Goal: Complete application form: Complete application form

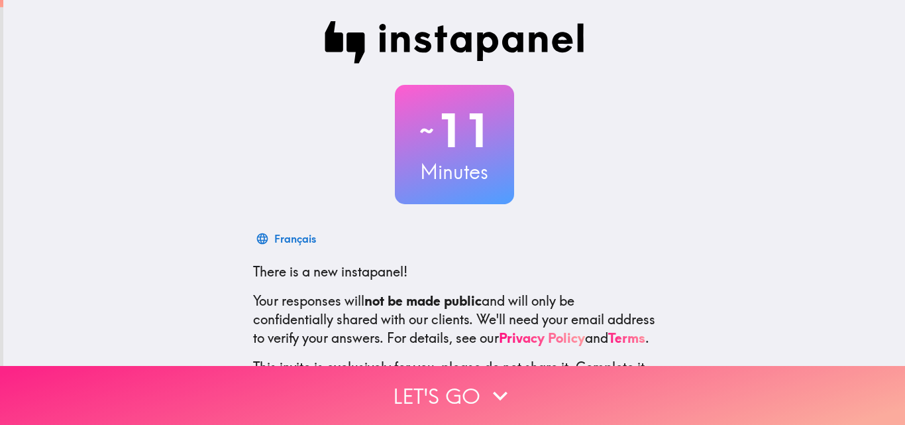
click at [486, 390] on icon "button" at bounding box center [500, 395] width 29 height 29
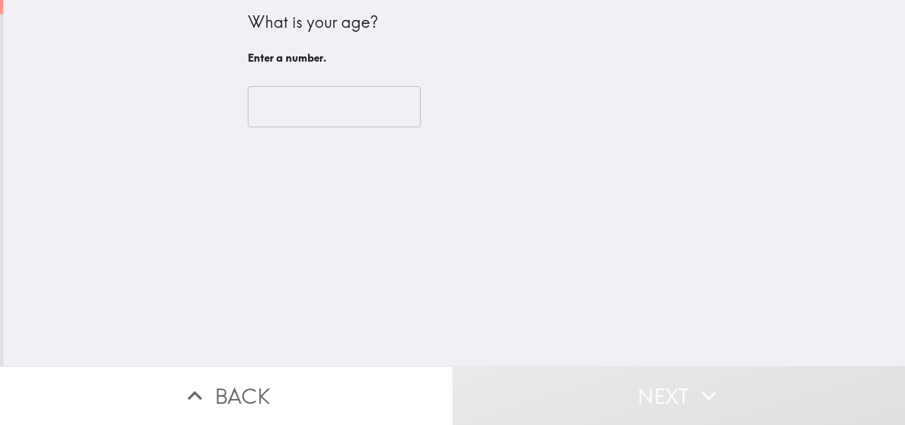
click at [304, 113] on input "number" at bounding box center [334, 106] width 173 height 41
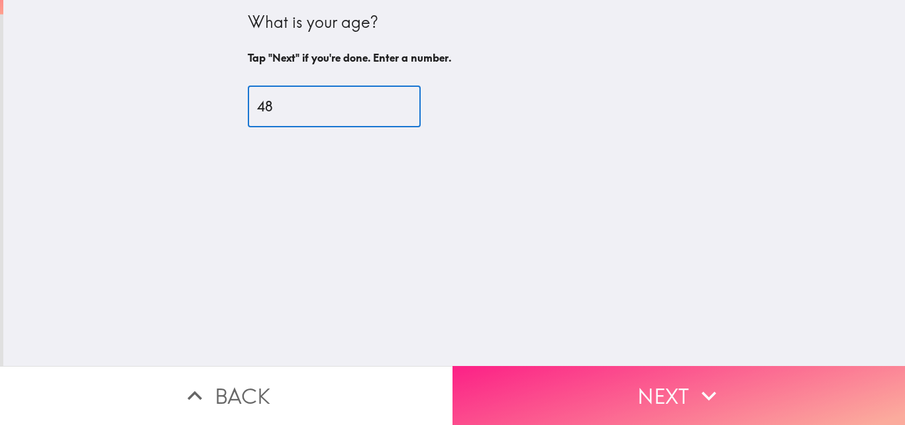
type input "48"
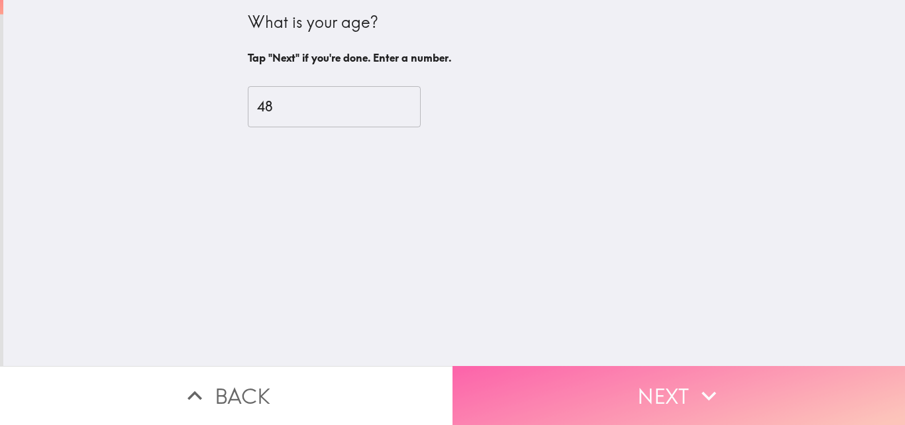
click at [605, 375] on button "Next" at bounding box center [679, 395] width 453 height 59
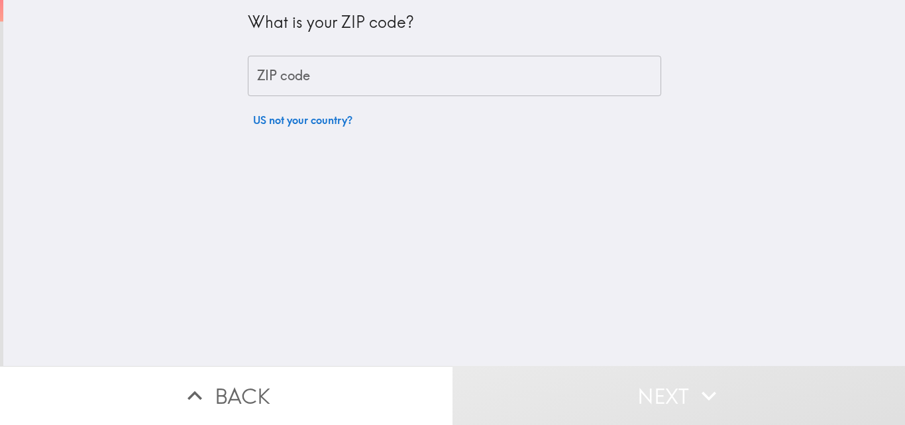
click at [307, 81] on input "ZIP code" at bounding box center [455, 76] width 414 height 41
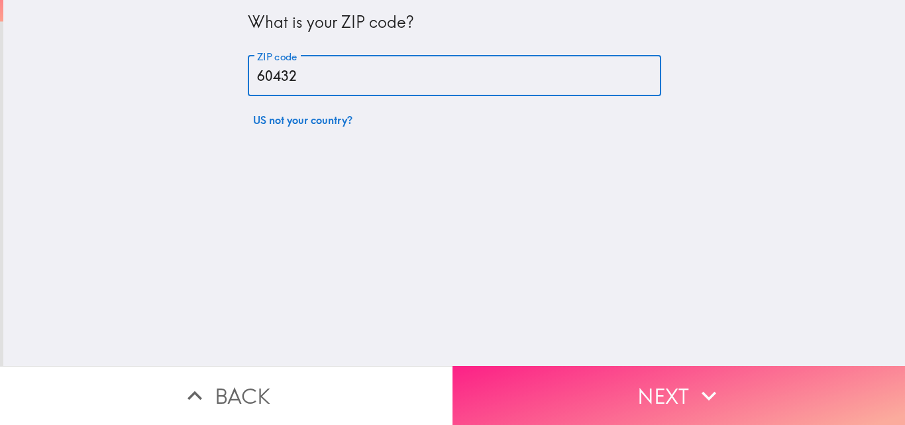
type input "60432"
click at [585, 384] on button "Next" at bounding box center [679, 395] width 453 height 59
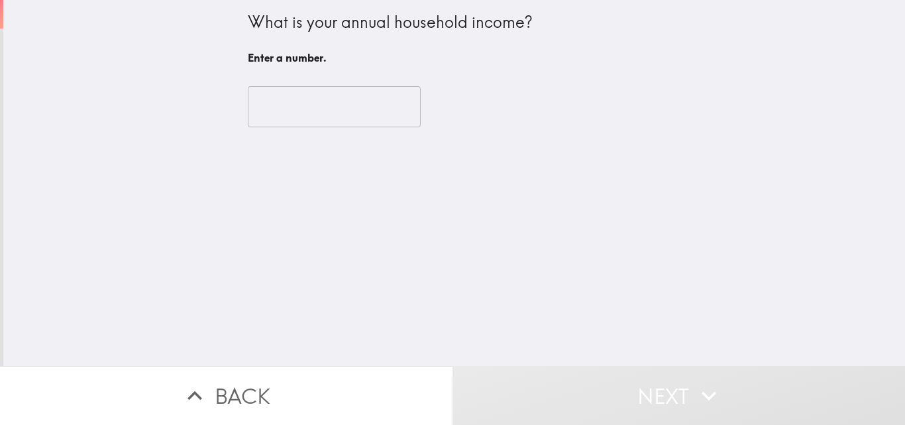
click at [300, 116] on input "number" at bounding box center [334, 106] width 173 height 41
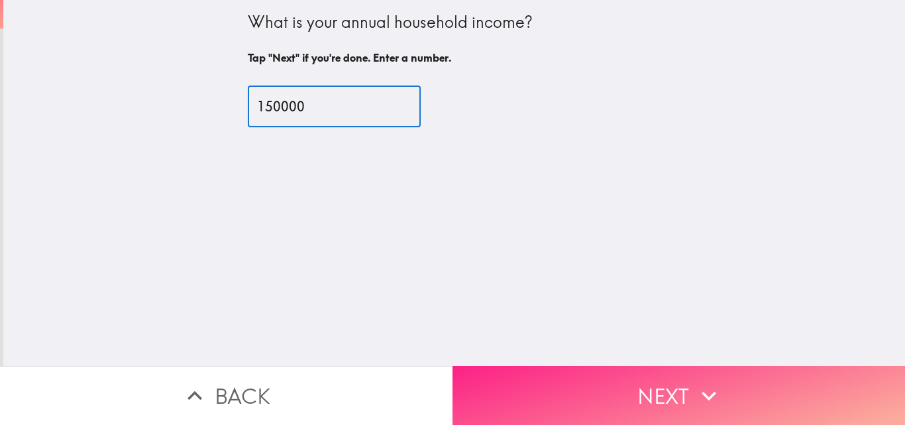
type input "150000"
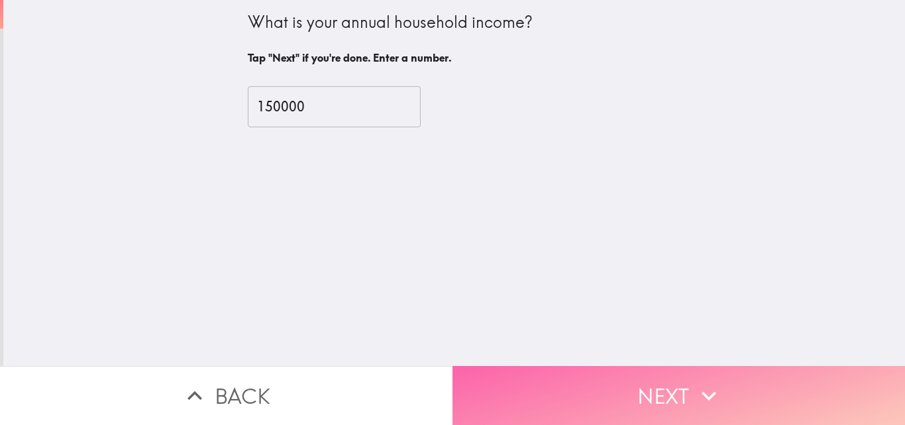
click at [612, 376] on button "Next" at bounding box center [679, 395] width 453 height 59
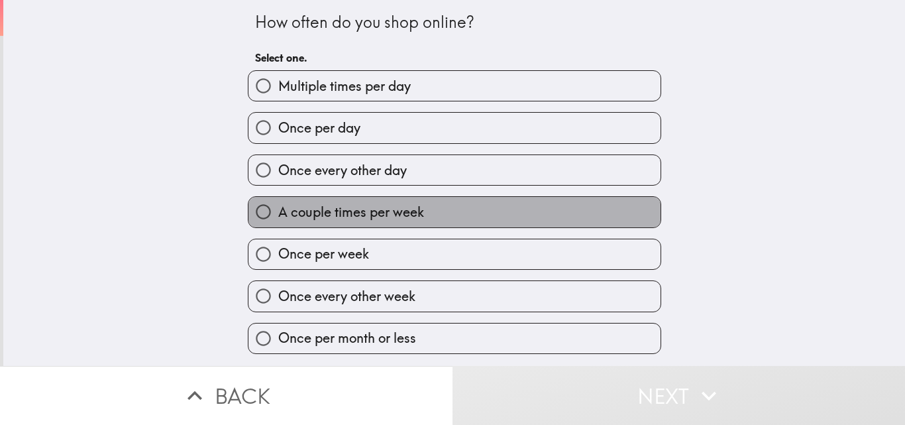
click at [360, 217] on span "A couple times per week" at bounding box center [351, 212] width 146 height 19
click at [278, 217] on input "A couple times per week" at bounding box center [264, 212] width 30 height 30
radio input "true"
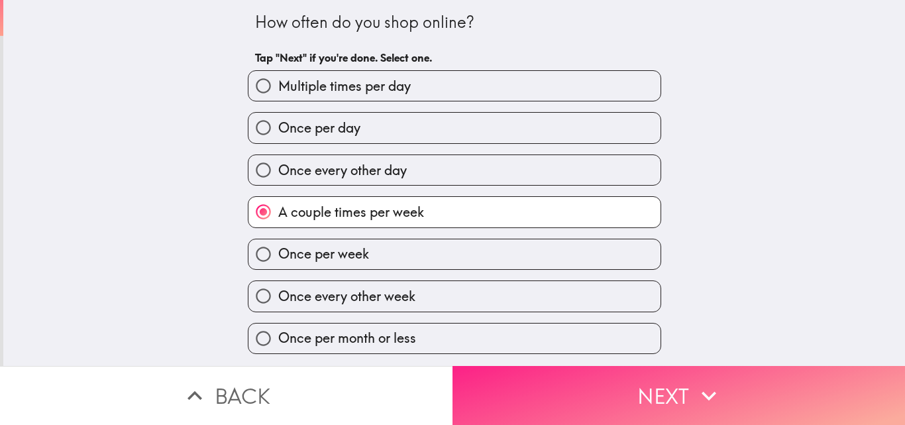
click at [620, 384] on button "Next" at bounding box center [679, 395] width 453 height 59
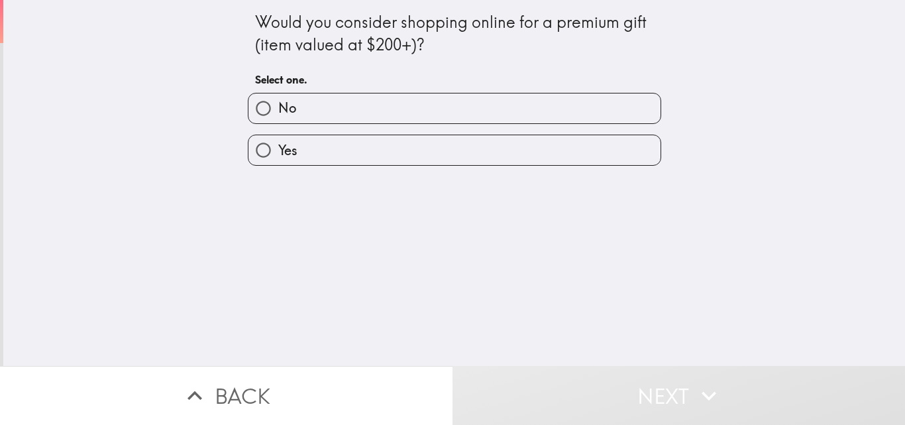
click at [335, 143] on label "Yes" at bounding box center [455, 150] width 412 height 30
click at [278, 143] on input "Yes" at bounding box center [264, 150] width 30 height 30
radio input "true"
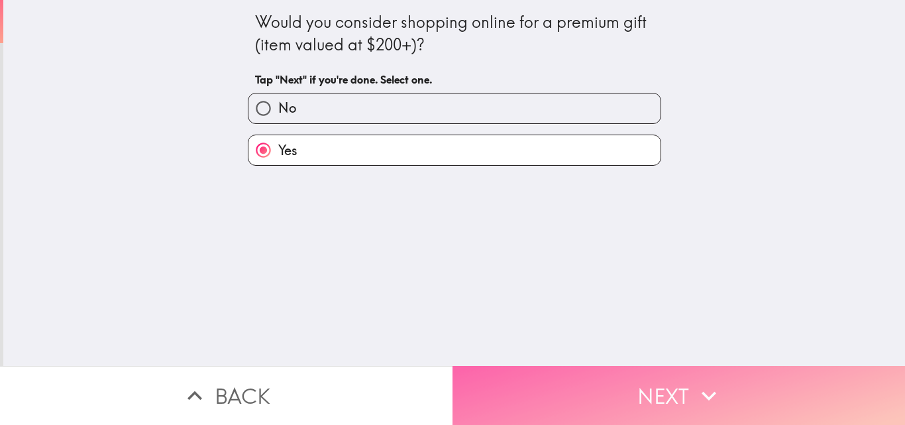
click at [580, 384] on button "Next" at bounding box center [679, 395] width 453 height 59
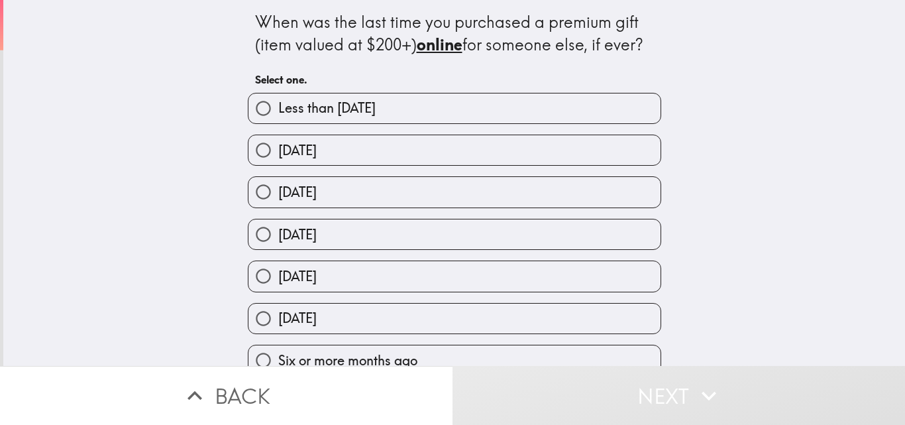
click at [357, 138] on label "[DATE]" at bounding box center [455, 150] width 412 height 30
click at [278, 138] on input "[DATE]" at bounding box center [264, 150] width 30 height 30
radio input "true"
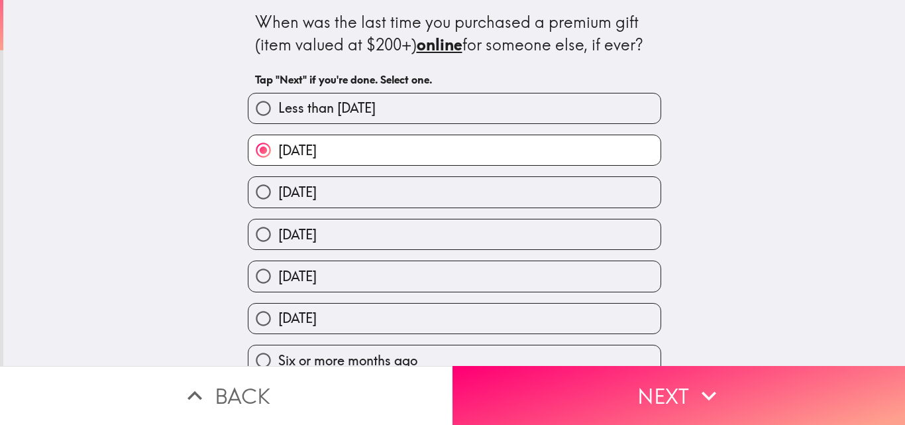
scroll to position [62, 0]
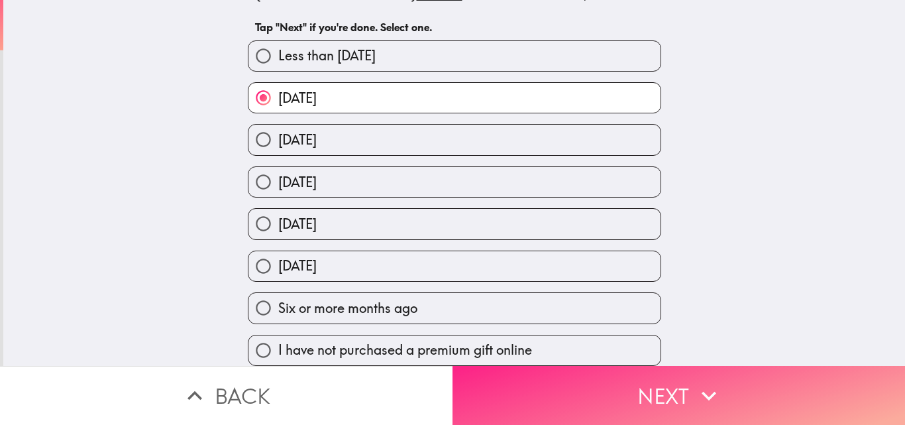
click at [671, 386] on button "Next" at bounding box center [679, 395] width 453 height 59
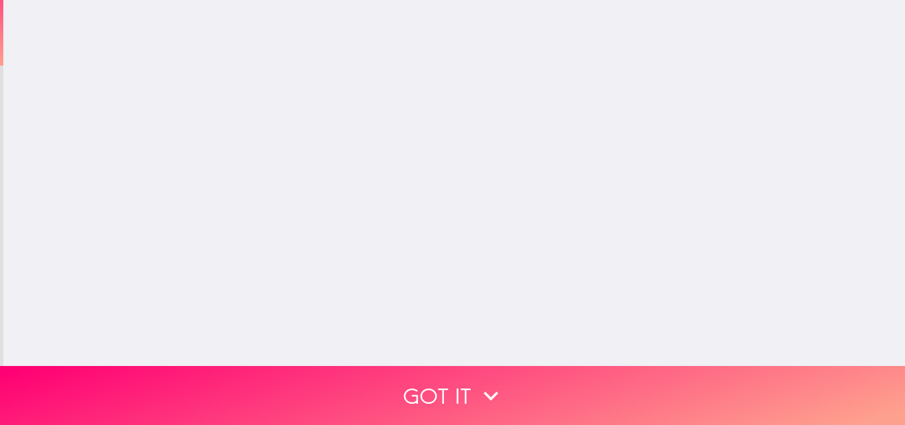
scroll to position [0, 0]
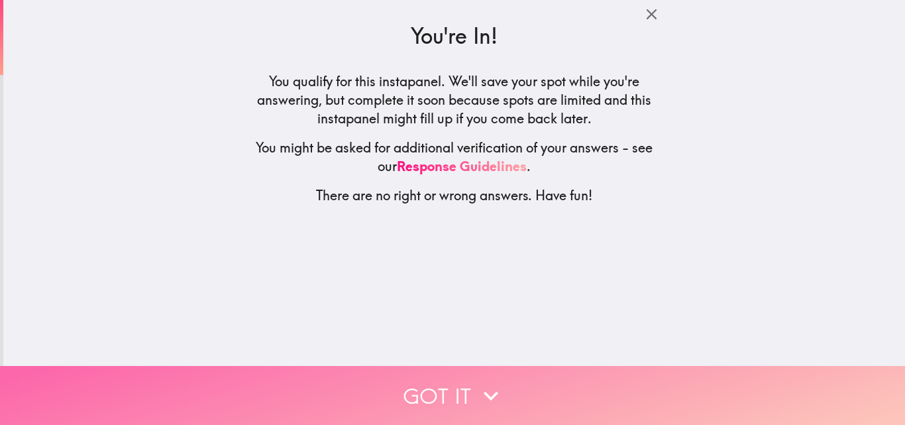
click at [464, 399] on button "Got it" at bounding box center [452, 395] width 905 height 59
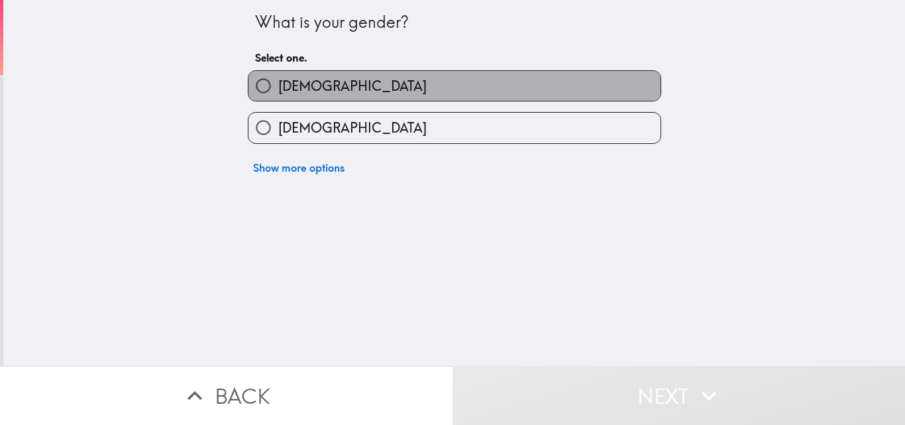
click at [318, 78] on label "[DEMOGRAPHIC_DATA]" at bounding box center [455, 86] width 412 height 30
click at [278, 78] on input "[DEMOGRAPHIC_DATA]" at bounding box center [264, 86] width 30 height 30
radio input "true"
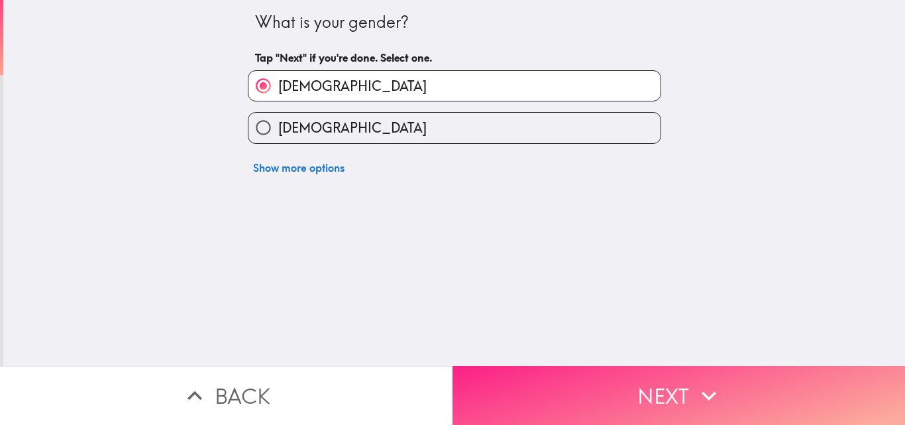
click at [569, 375] on button "Next" at bounding box center [679, 395] width 453 height 59
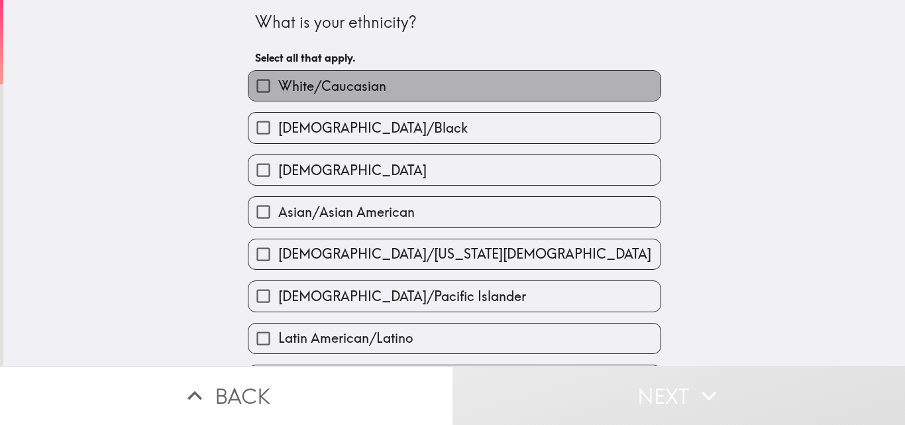
click at [306, 93] on span "White/Caucasian" at bounding box center [332, 86] width 108 height 19
click at [278, 93] on input "White/Caucasian" at bounding box center [264, 86] width 30 height 30
checkbox input "true"
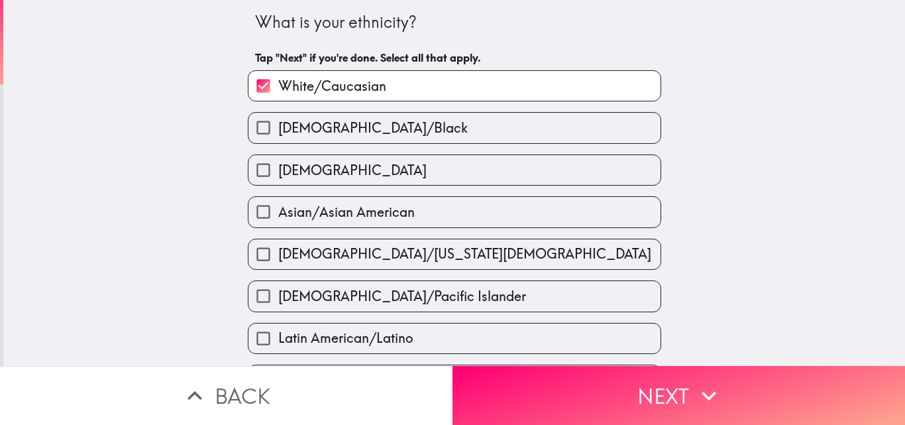
scroll to position [398, 0]
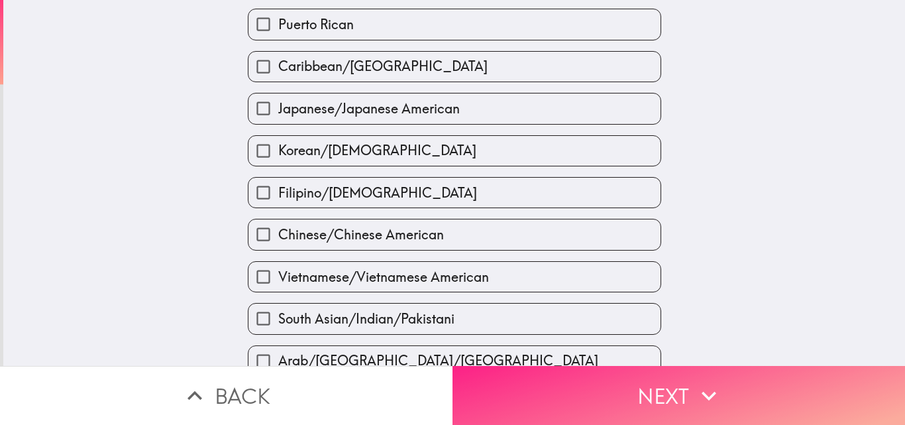
click at [565, 406] on button "Next" at bounding box center [679, 395] width 453 height 59
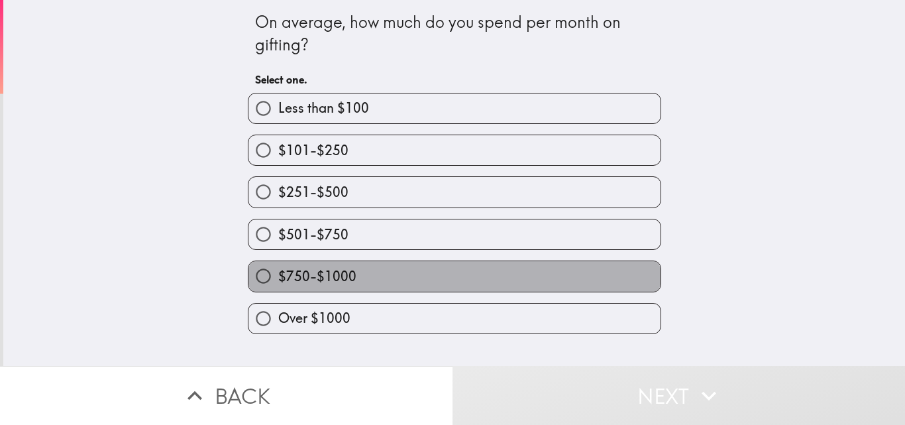
click at [324, 277] on span "$750-$1000" at bounding box center [317, 276] width 78 height 19
click at [278, 277] on input "$750-$1000" at bounding box center [264, 276] width 30 height 30
radio input "true"
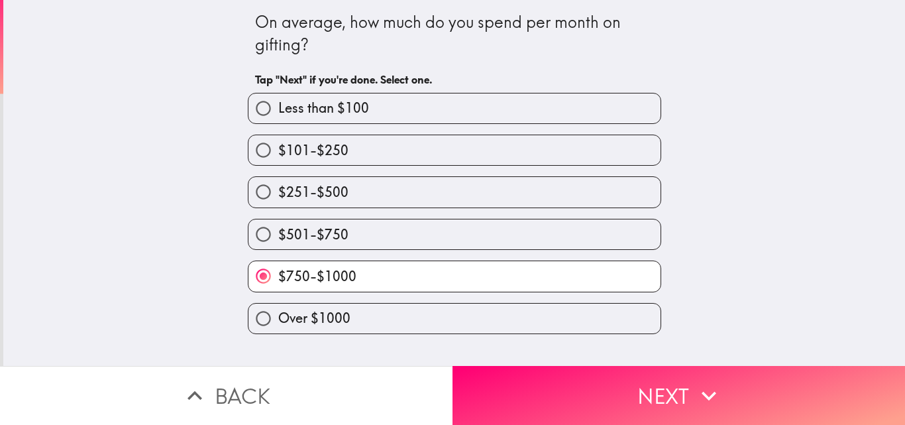
drag, startPoint x: 552, startPoint y: 372, endPoint x: 527, endPoint y: 336, distance: 44.3
click at [553, 373] on button "Next" at bounding box center [679, 395] width 453 height 59
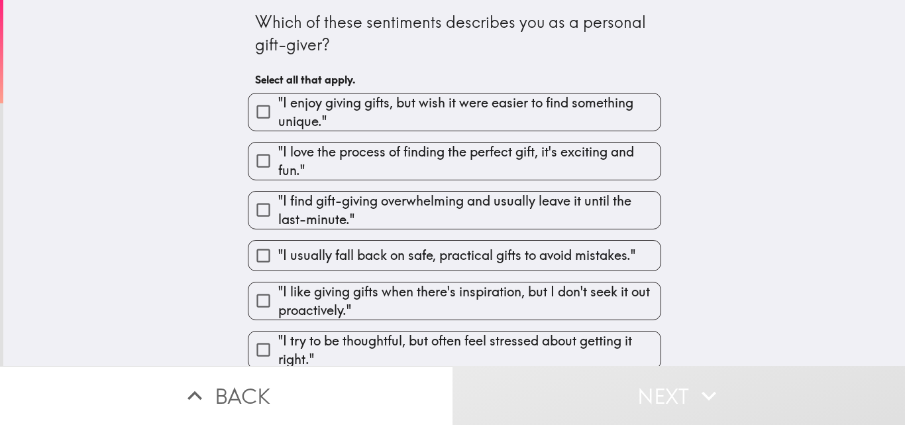
click at [370, 115] on span ""I enjoy giving gifts, but wish it were easier to find something unique."" at bounding box center [469, 111] width 382 height 37
click at [278, 115] on input ""I enjoy giving gifts, but wish it were easier to find something unique."" at bounding box center [264, 112] width 30 height 30
checkbox input "true"
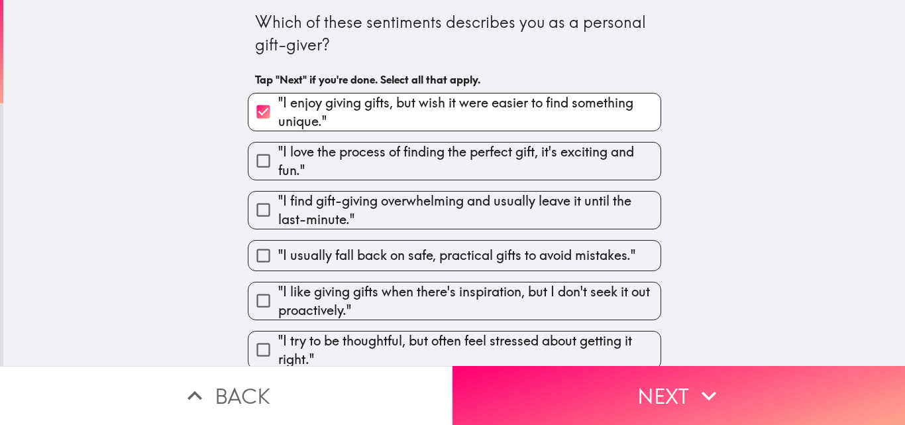
click at [368, 162] on span ""I love the process of finding the perfect gift, it's exciting and fun."" at bounding box center [469, 160] width 382 height 37
click at [278, 162] on input ""I love the process of finding the perfect gift, it's exciting and fun."" at bounding box center [264, 161] width 30 height 30
checkbox input "true"
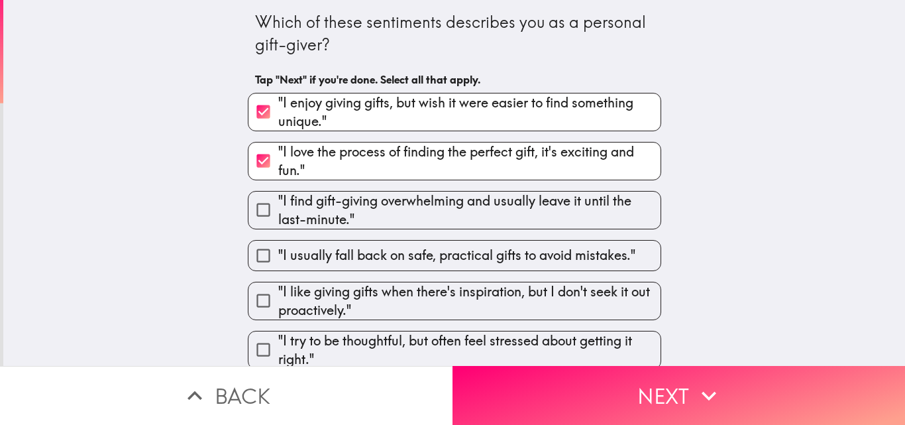
scroll to position [55, 0]
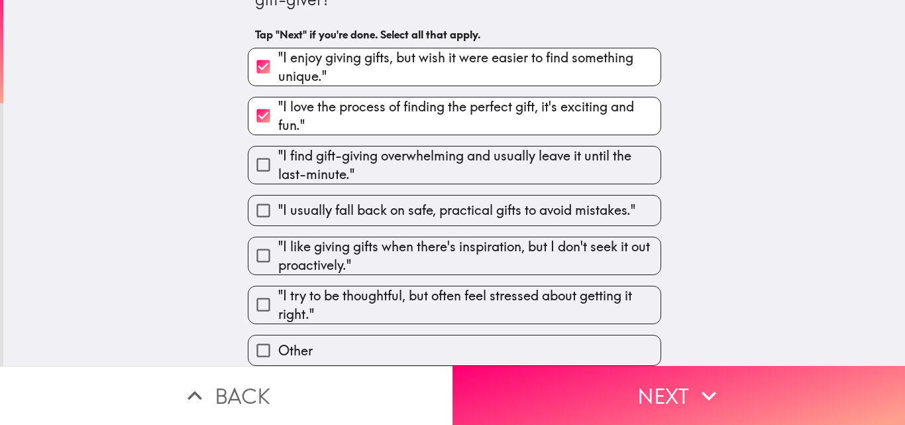
click at [348, 238] on span ""I like giving gifts when there's inspiration, but I don't seek it out proactiv…" at bounding box center [469, 255] width 382 height 37
click at [278, 241] on input ""I like giving gifts when there's inspiration, but I don't seek it out proactiv…" at bounding box center [264, 256] width 30 height 30
checkbox input "true"
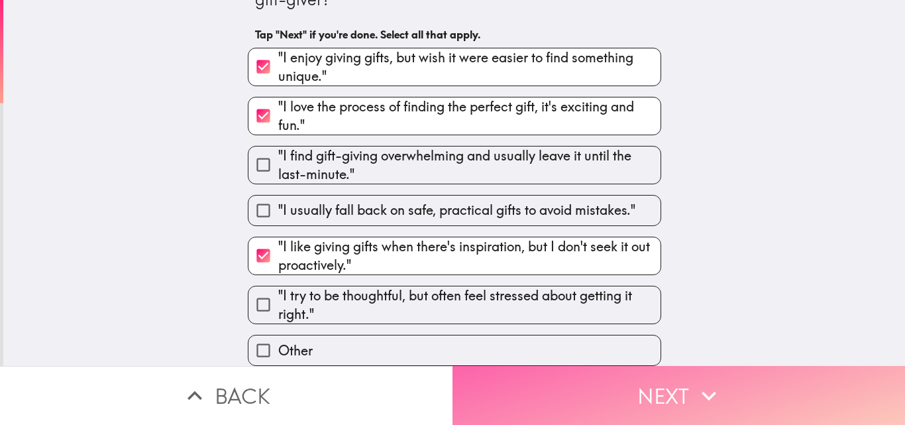
click at [571, 403] on button "Next" at bounding box center [679, 395] width 453 height 59
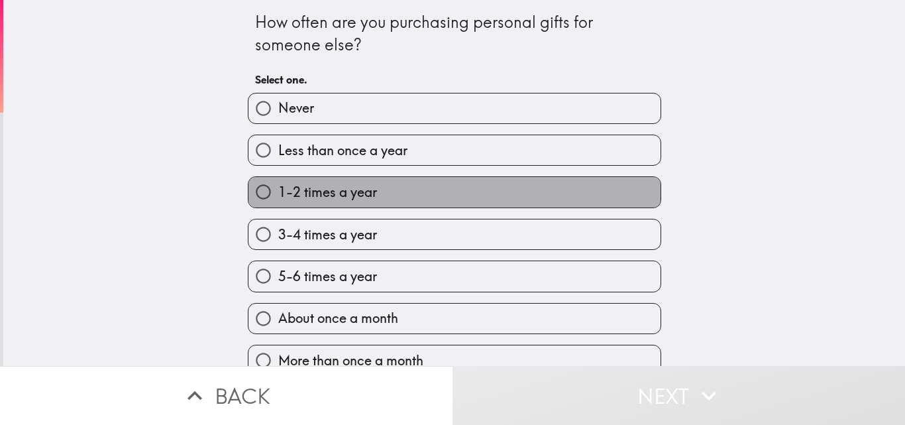
click at [341, 183] on span "1-2 times a year" at bounding box center [327, 192] width 99 height 19
click at [278, 183] on input "1-2 times a year" at bounding box center [264, 192] width 30 height 30
radio input "true"
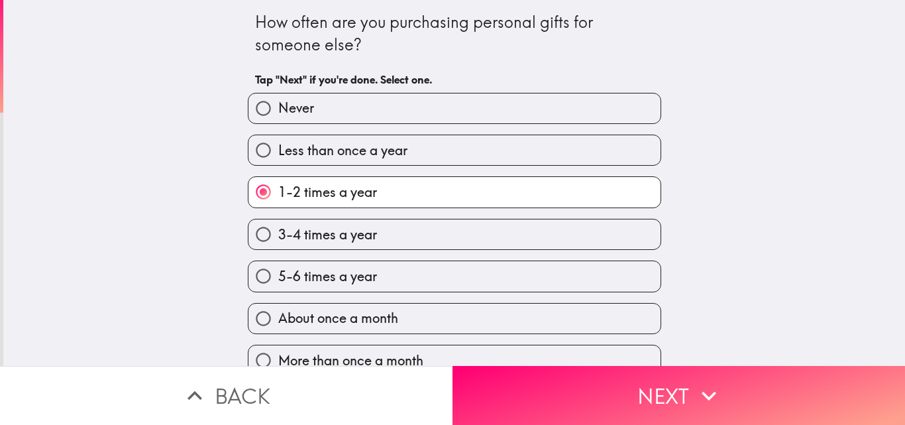
scroll to position [21, 0]
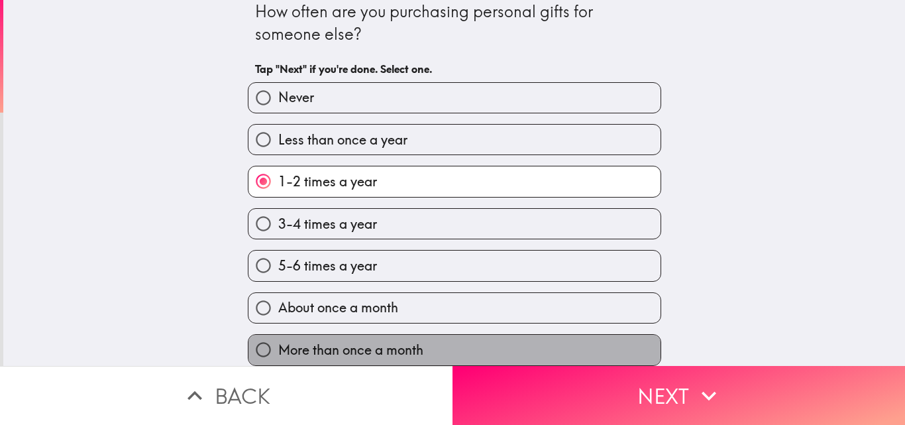
click at [372, 341] on span "More than once a month" at bounding box center [350, 350] width 145 height 19
click at [278, 335] on input "More than once a month" at bounding box center [264, 350] width 30 height 30
radio input "true"
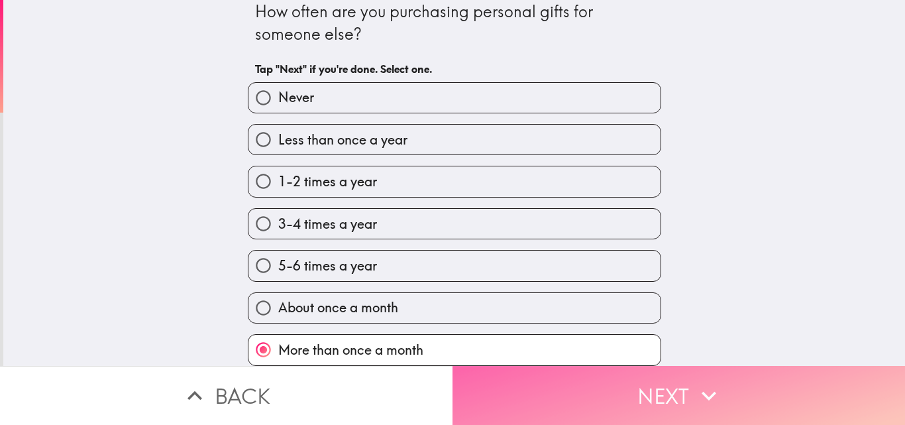
click at [616, 386] on button "Next" at bounding box center [679, 395] width 453 height 59
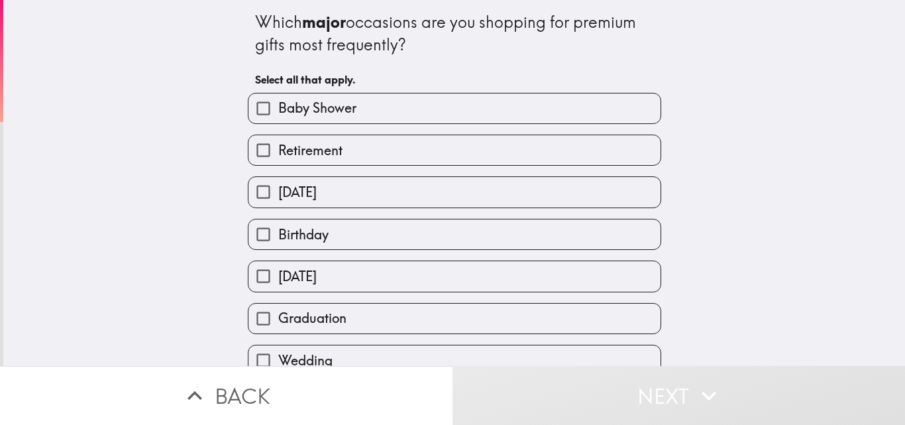
click at [290, 237] on span "Birthday" at bounding box center [303, 234] width 50 height 19
click at [278, 237] on input "Birthday" at bounding box center [264, 234] width 30 height 30
checkbox input "true"
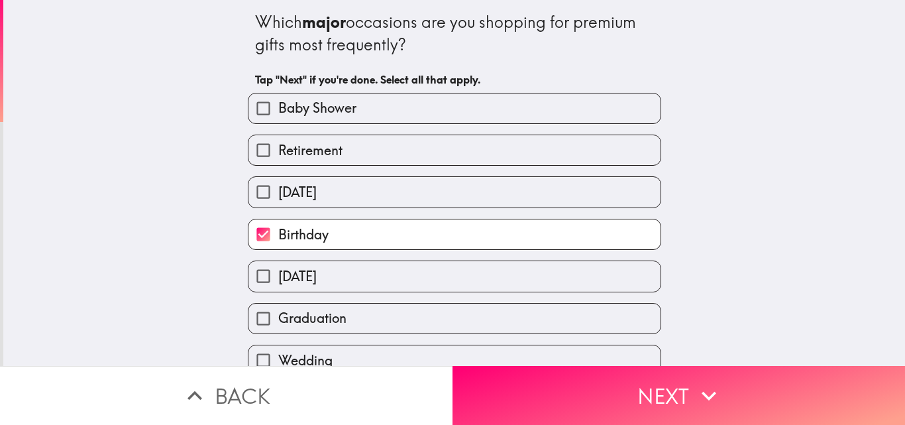
click at [292, 269] on span "[DATE]" at bounding box center [297, 276] width 38 height 19
click at [278, 269] on input "[DATE]" at bounding box center [264, 276] width 30 height 30
checkbox input "true"
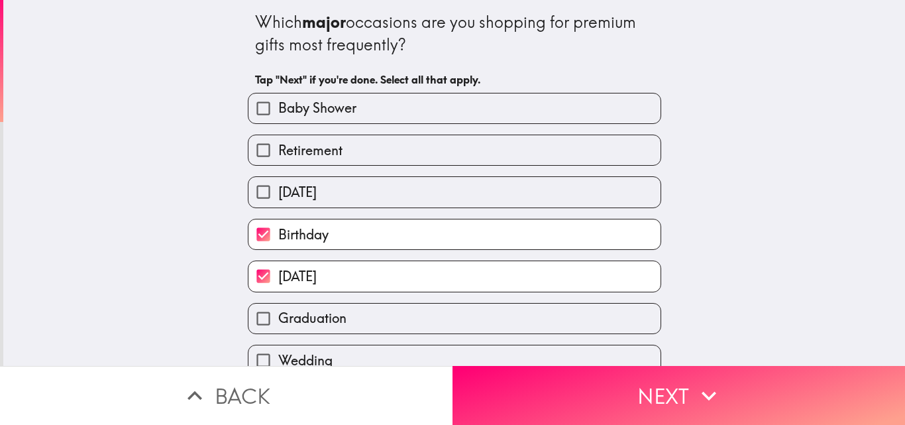
click at [313, 200] on span "[DATE]" at bounding box center [297, 192] width 38 height 19
click at [278, 200] on input "[DATE]" at bounding box center [264, 192] width 30 height 30
checkbox input "true"
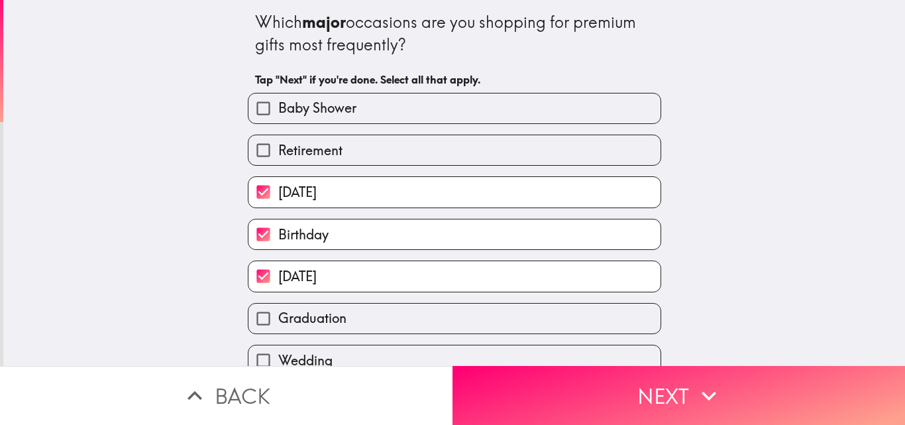
scroll to position [231, 0]
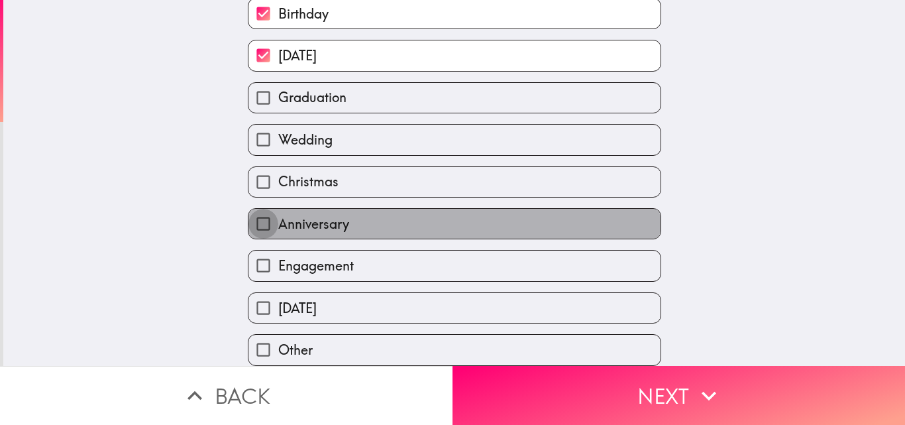
click at [255, 216] on input "Anniversary" at bounding box center [264, 224] width 30 height 30
checkbox input "true"
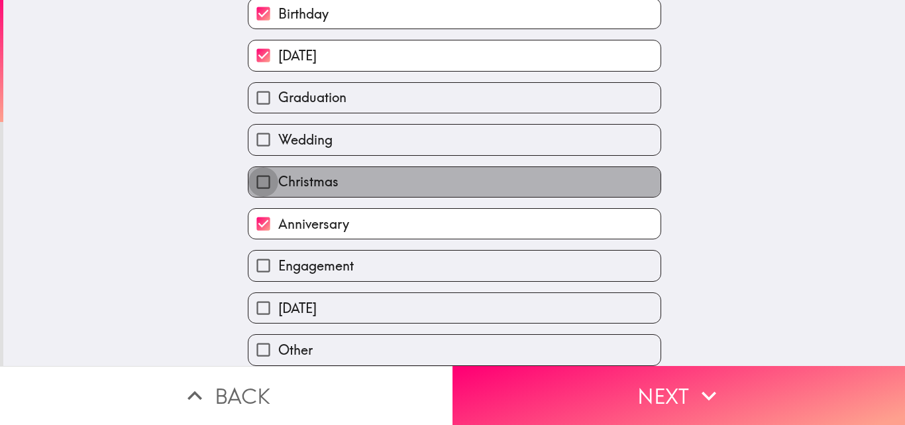
click at [249, 170] on input "Christmas" at bounding box center [264, 182] width 30 height 30
checkbox input "true"
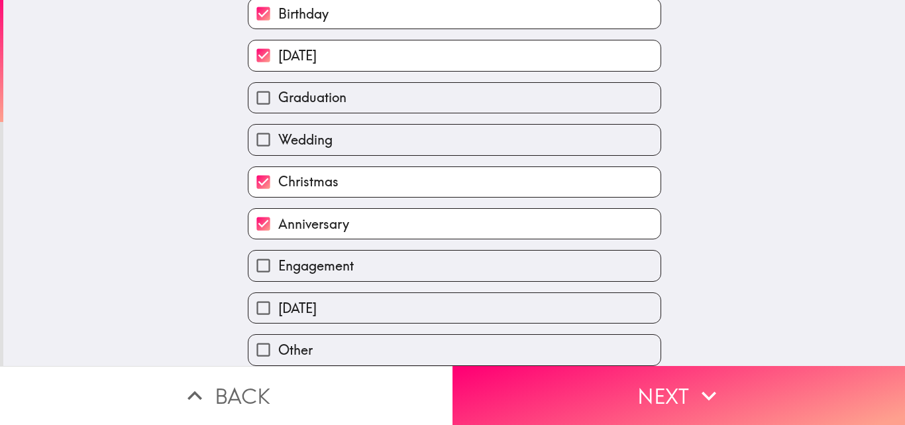
click at [249, 134] on input "Wedding" at bounding box center [264, 140] width 30 height 30
checkbox input "true"
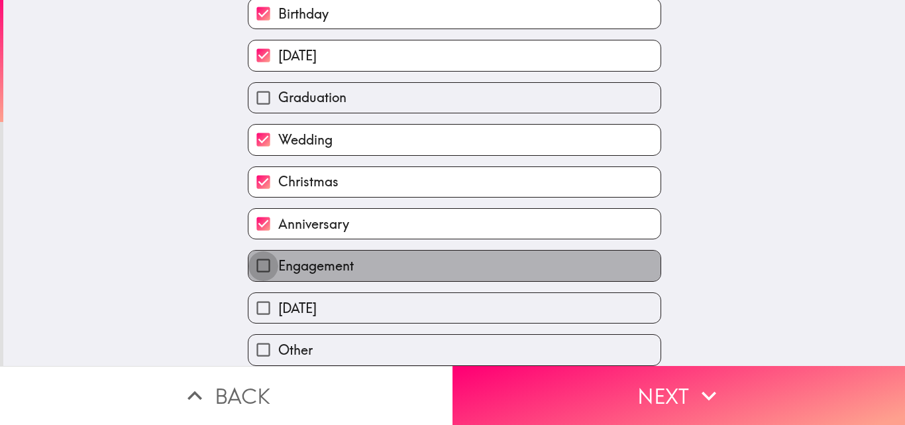
click at [249, 256] on input "Engagement" at bounding box center [264, 266] width 30 height 30
checkbox input "true"
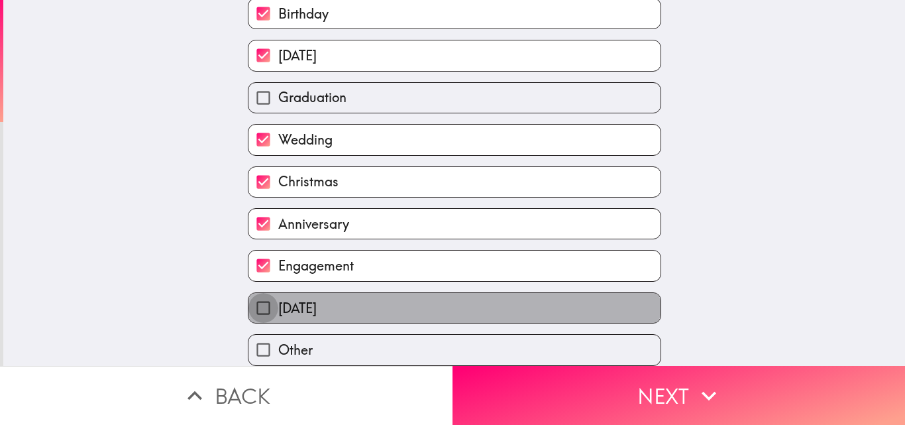
click at [250, 296] on input "[DATE]" at bounding box center [264, 308] width 30 height 30
checkbox input "true"
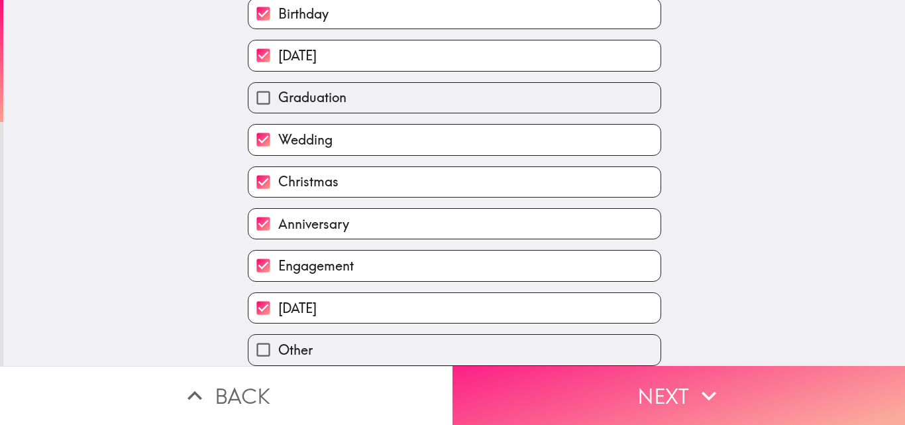
click at [568, 393] on button "Next" at bounding box center [679, 395] width 453 height 59
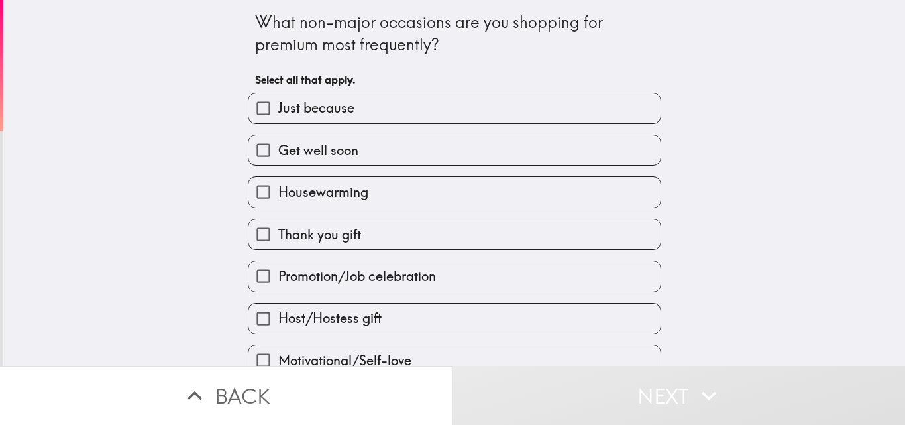
click at [250, 150] on input "Get well soon" at bounding box center [264, 150] width 30 height 30
checkbox input "true"
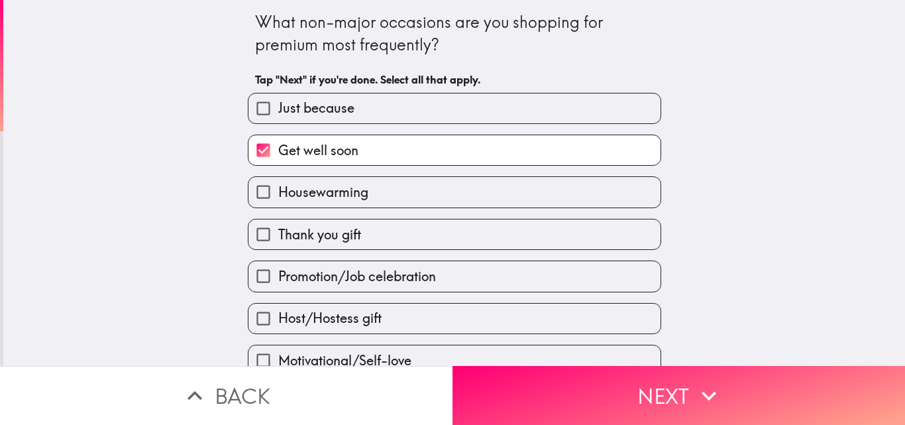
click at [251, 232] on input "Thank you gift" at bounding box center [264, 234] width 30 height 30
checkbox input "true"
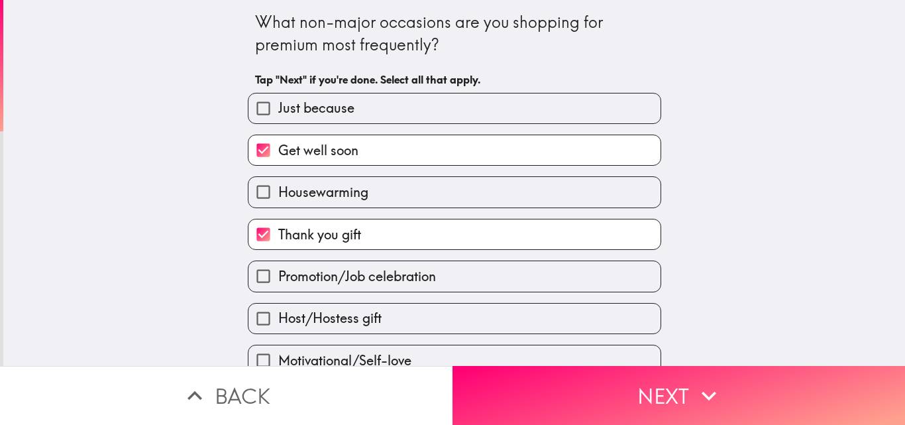
scroll to position [272, 0]
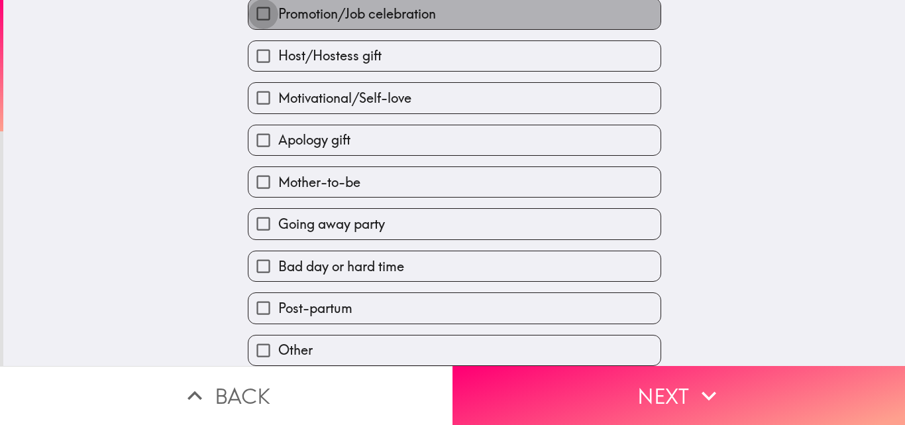
click at [258, 7] on input "Promotion/Job celebration" at bounding box center [264, 14] width 30 height 30
checkbox input "true"
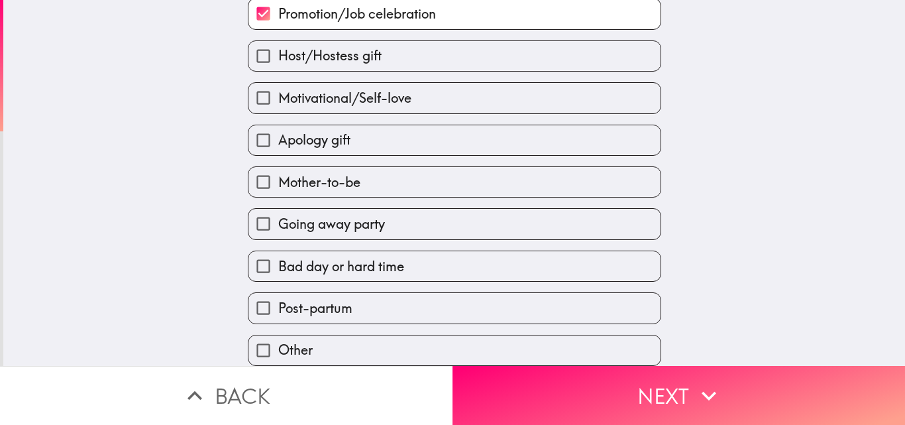
click at [252, 215] on input "Going away party" at bounding box center [264, 224] width 30 height 30
checkbox input "true"
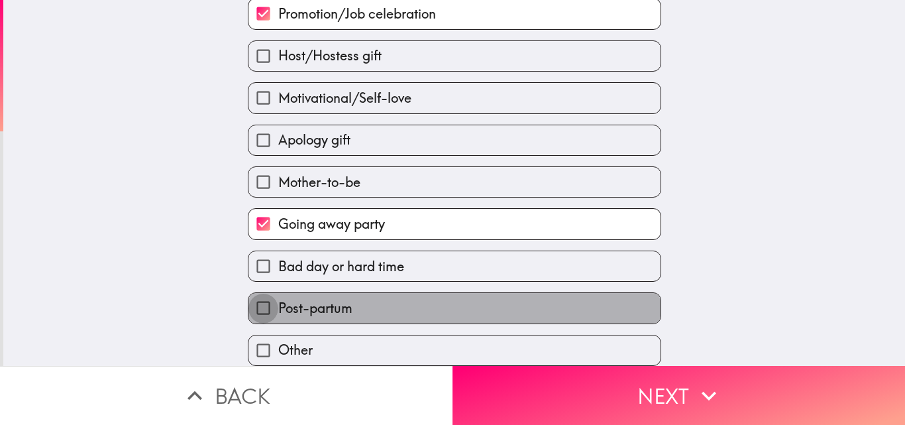
drag, startPoint x: 256, startPoint y: 302, endPoint x: 287, endPoint y: 185, distance: 120.6
click at [259, 298] on input "Post-partum" at bounding box center [264, 308] width 30 height 30
checkbox input "true"
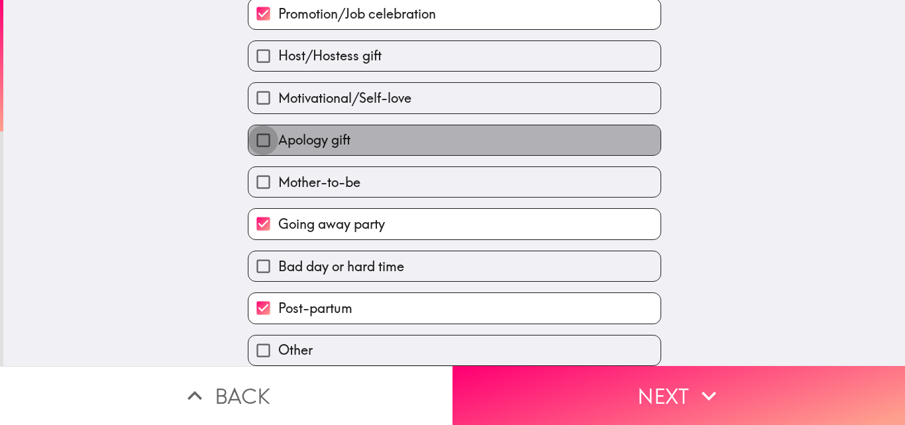
click at [257, 134] on input "Apology gift" at bounding box center [264, 140] width 30 height 30
checkbox input "true"
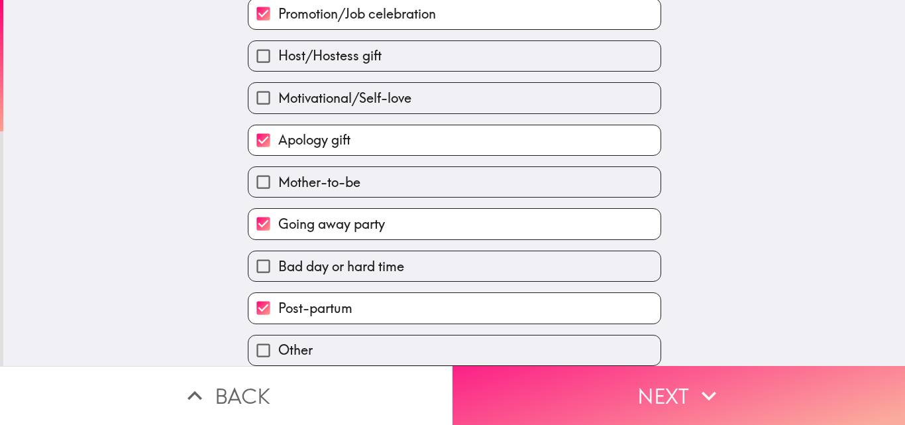
click at [573, 370] on button "Next" at bounding box center [679, 395] width 453 height 59
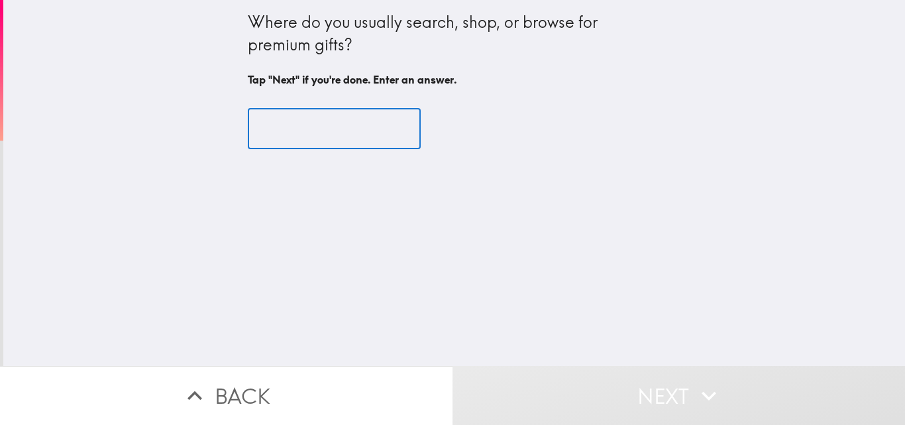
click at [318, 135] on input "text" at bounding box center [334, 129] width 173 height 41
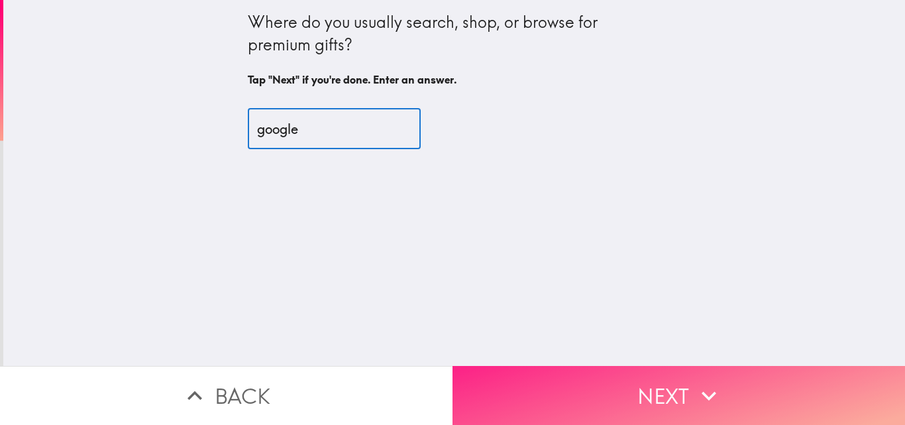
type input "google"
click at [554, 380] on button "Next" at bounding box center [679, 395] width 453 height 59
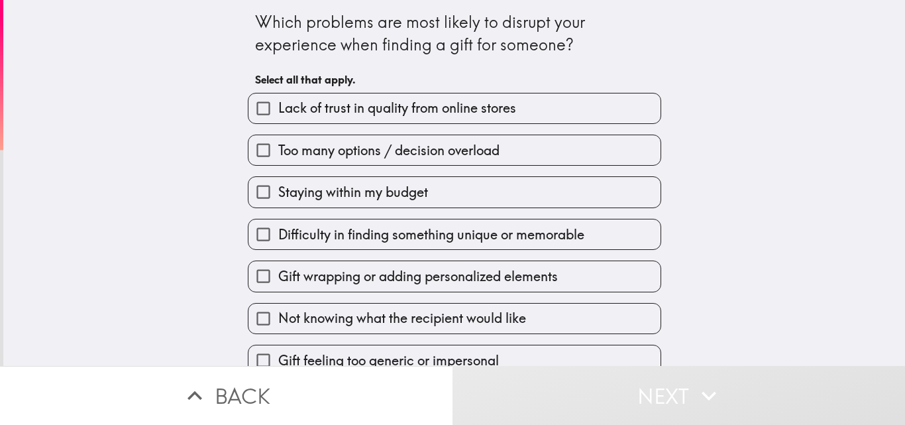
scroll to position [146, 0]
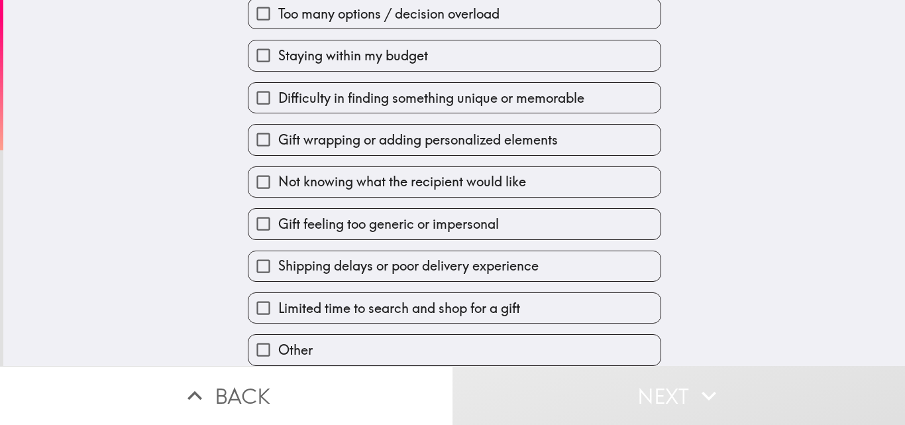
click at [336, 48] on span "Staying within my budget" at bounding box center [353, 55] width 150 height 19
click at [278, 48] on input "Staying within my budget" at bounding box center [264, 55] width 30 height 30
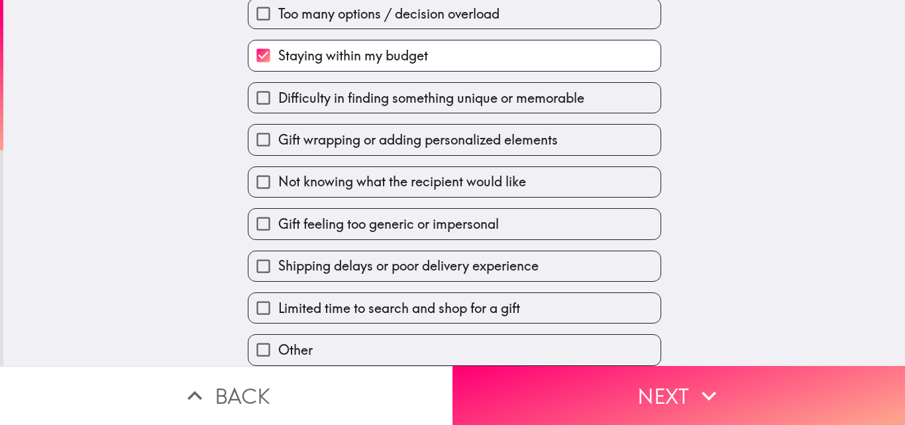
click at [310, 46] on span "Staying within my budget" at bounding box center [353, 55] width 150 height 19
click at [278, 40] on input "Staying within my budget" at bounding box center [264, 55] width 30 height 30
checkbox input "false"
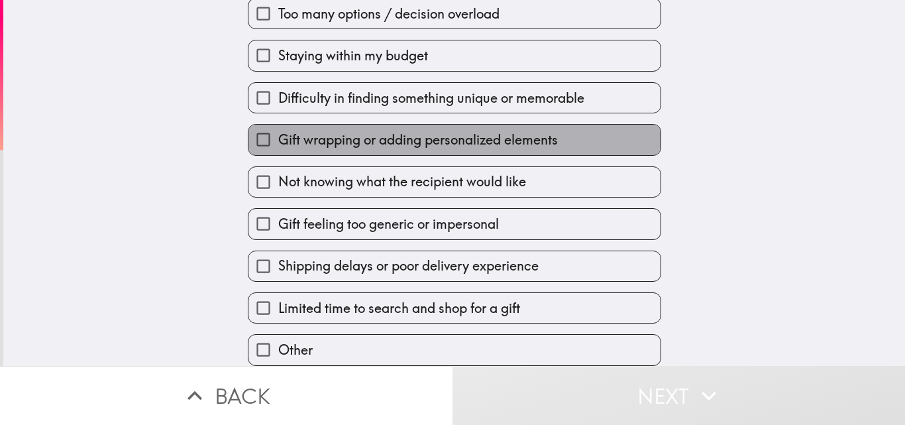
click at [325, 142] on label "Gift wrapping or adding personalized elements" at bounding box center [455, 140] width 412 height 30
click at [278, 142] on input "Gift wrapping or adding personalized elements" at bounding box center [264, 140] width 30 height 30
checkbox input "true"
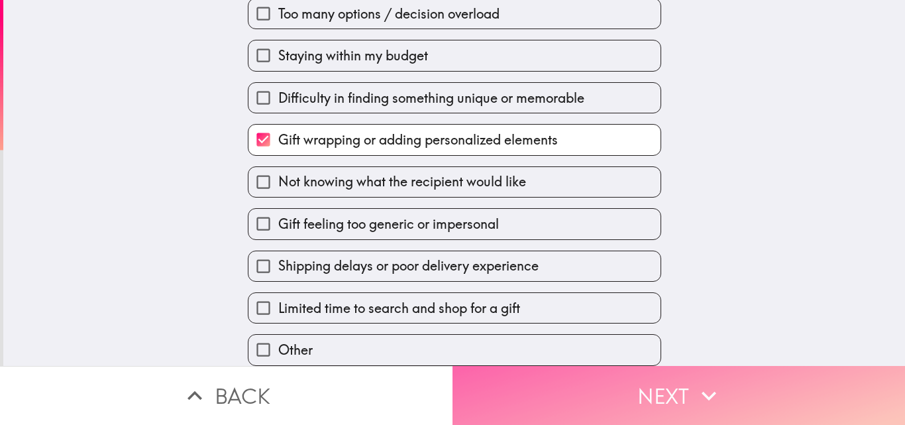
click at [643, 401] on button "Next" at bounding box center [679, 395] width 453 height 59
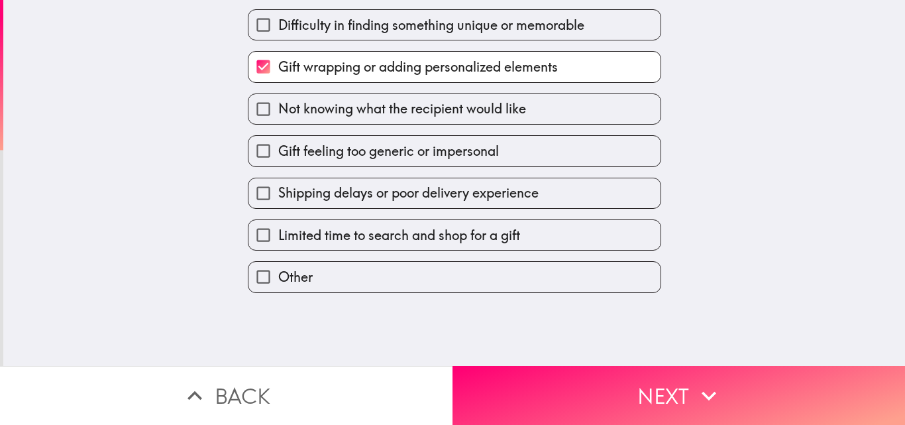
scroll to position [0, 0]
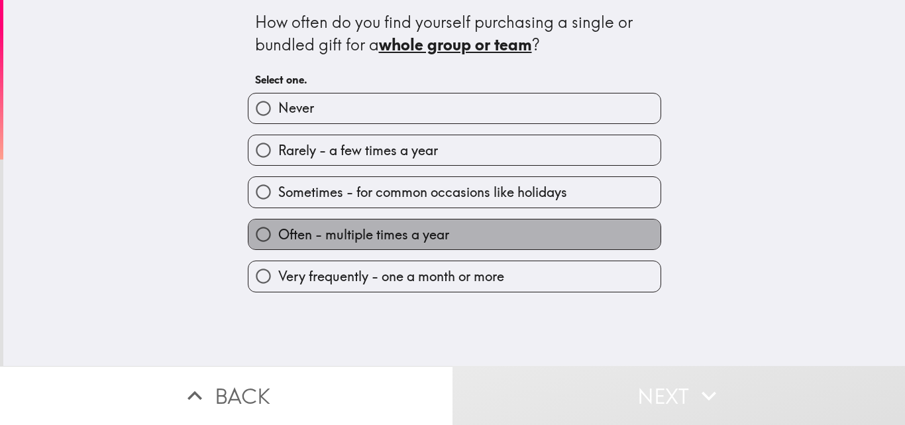
click at [307, 231] on span "Often - multiple times a year" at bounding box center [363, 234] width 171 height 19
click at [278, 231] on input "Often - multiple times a year" at bounding box center [264, 234] width 30 height 30
radio input "true"
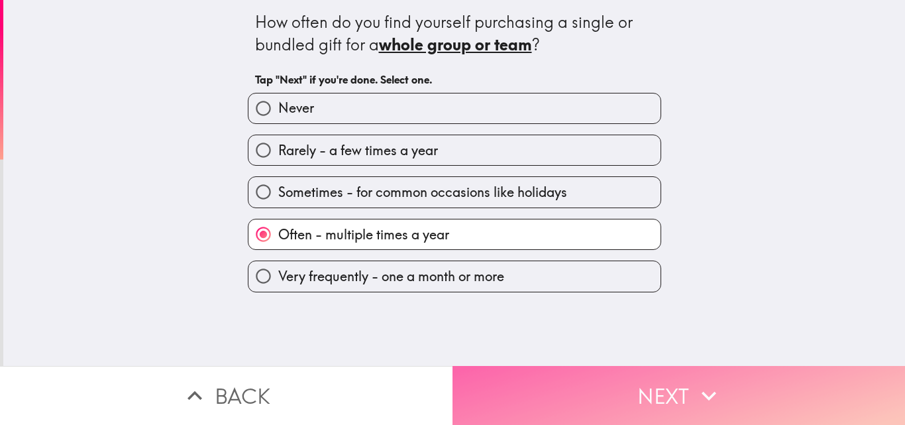
click at [677, 381] on button "Next" at bounding box center [679, 395] width 453 height 59
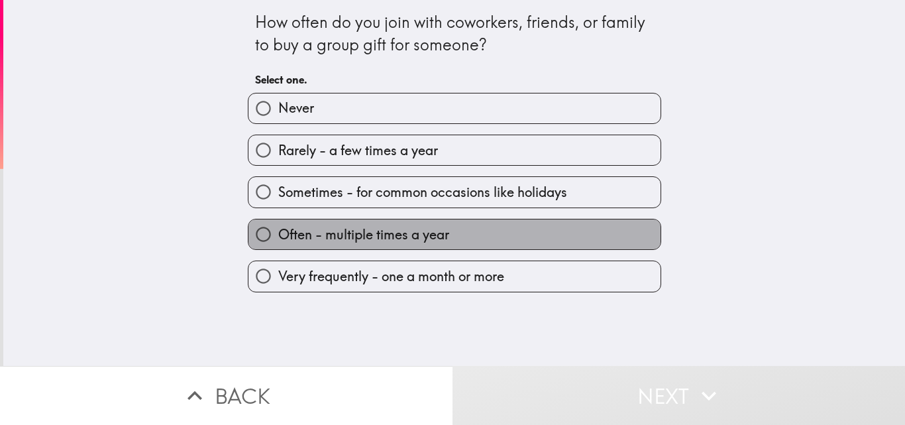
click at [355, 240] on span "Often - multiple times a year" at bounding box center [363, 234] width 171 height 19
click at [278, 240] on input "Often - multiple times a year" at bounding box center [264, 234] width 30 height 30
radio input "true"
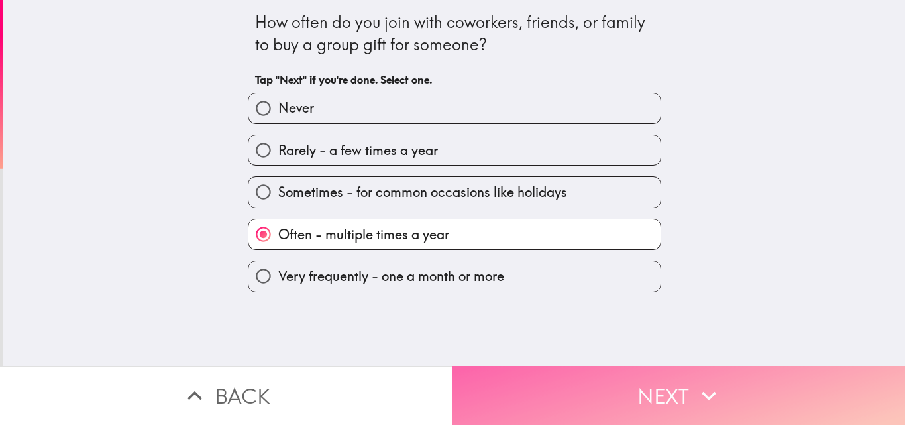
click at [627, 392] on button "Next" at bounding box center [679, 395] width 453 height 59
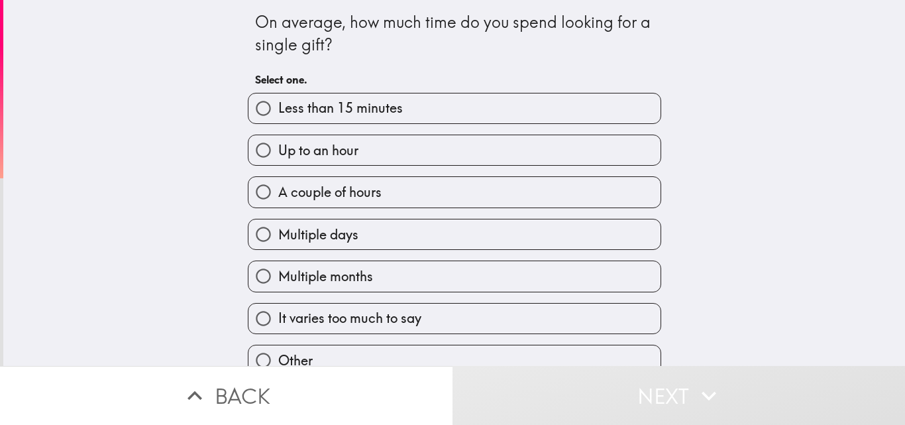
click at [360, 280] on span "Multiple months" at bounding box center [325, 276] width 95 height 19
click at [278, 280] on input "Multiple months" at bounding box center [264, 276] width 30 height 30
radio input "true"
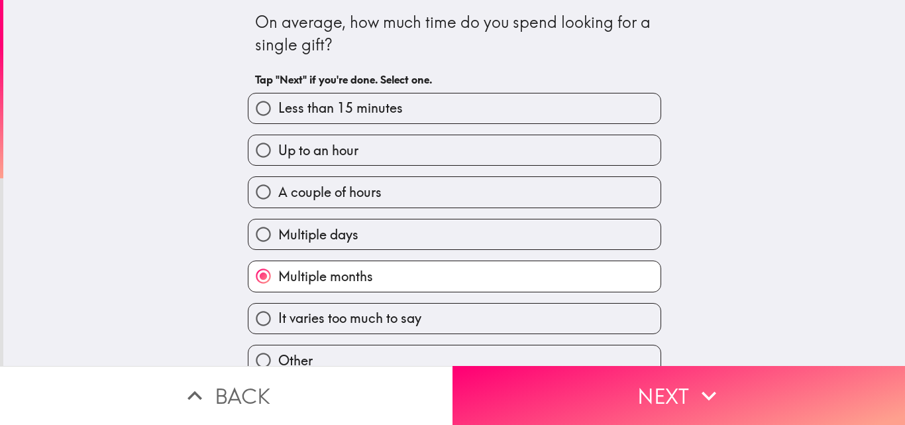
scroll to position [21, 0]
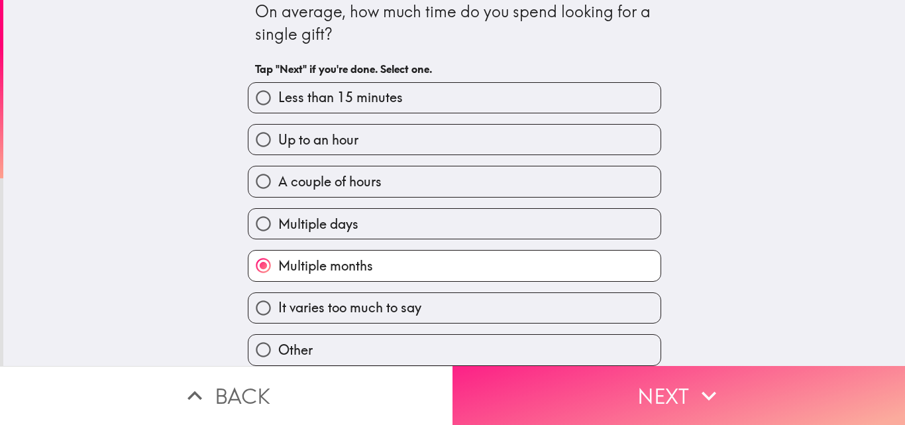
click at [542, 372] on button "Next" at bounding box center [679, 395] width 453 height 59
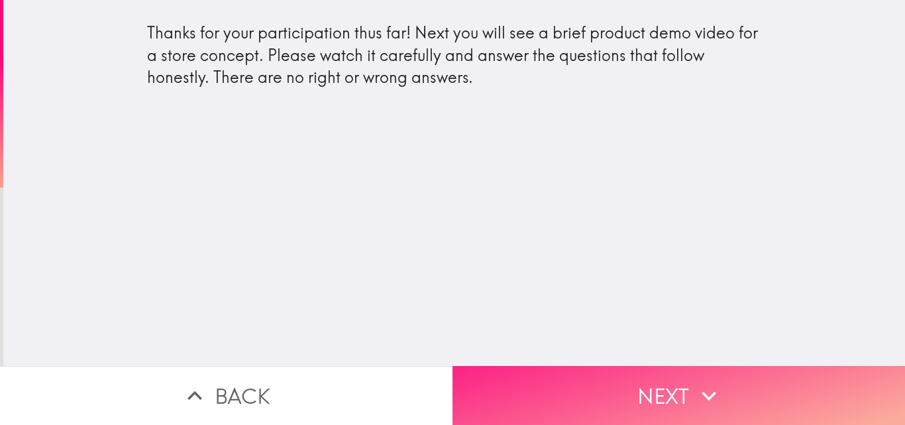
click at [644, 382] on button "Next" at bounding box center [679, 395] width 453 height 59
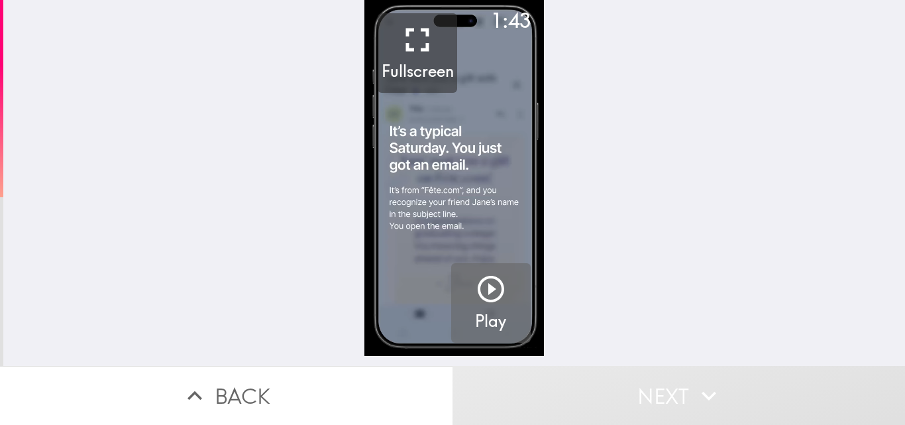
click at [477, 292] on icon "button" at bounding box center [491, 289] width 32 height 32
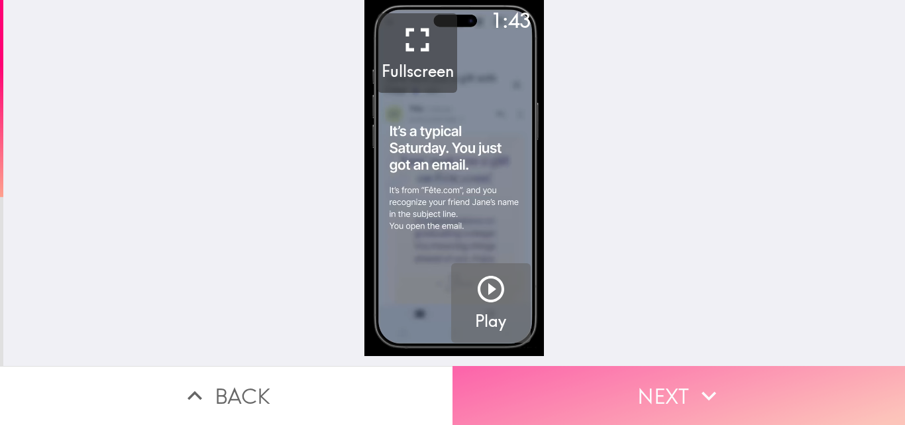
click at [633, 393] on button "Next" at bounding box center [679, 395] width 453 height 59
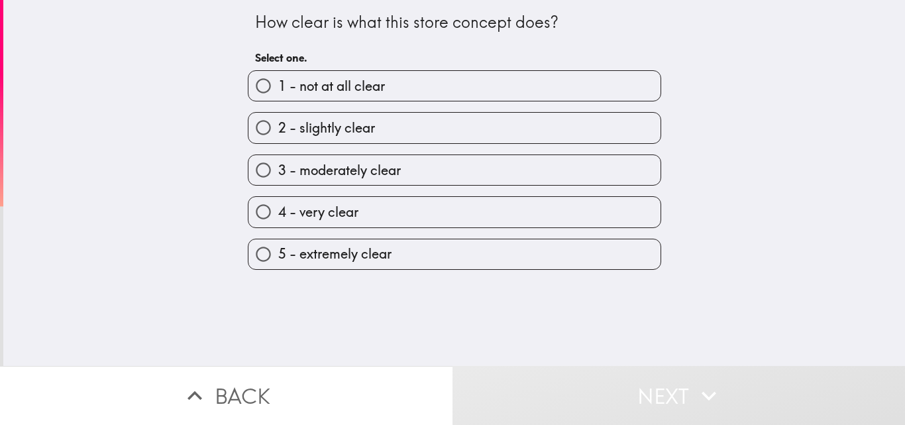
click at [335, 217] on span "4 - very clear" at bounding box center [318, 212] width 80 height 19
click at [278, 217] on input "4 - very clear" at bounding box center [264, 212] width 30 height 30
radio input "true"
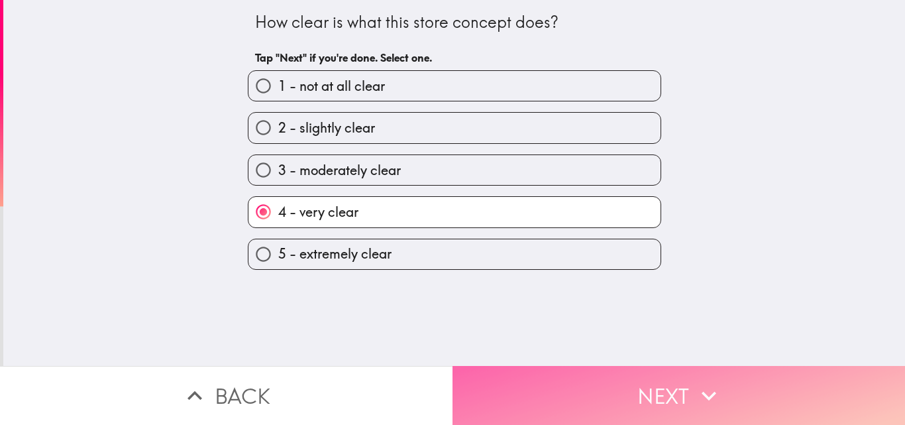
drag, startPoint x: 655, startPoint y: 384, endPoint x: 618, endPoint y: 363, distance: 42.5
click at [653, 381] on button "Next" at bounding box center [679, 395] width 453 height 59
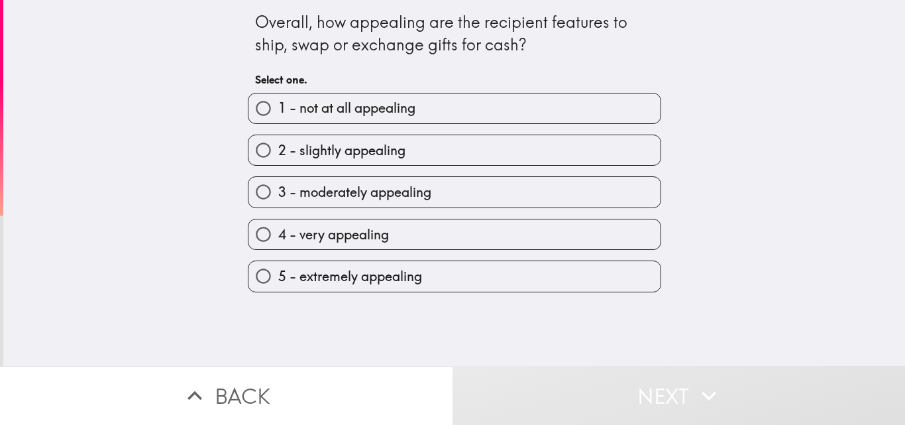
click at [365, 275] on span "5 - extremely appealing" at bounding box center [350, 276] width 144 height 19
click at [278, 275] on input "5 - extremely appealing" at bounding box center [264, 276] width 30 height 30
radio input "true"
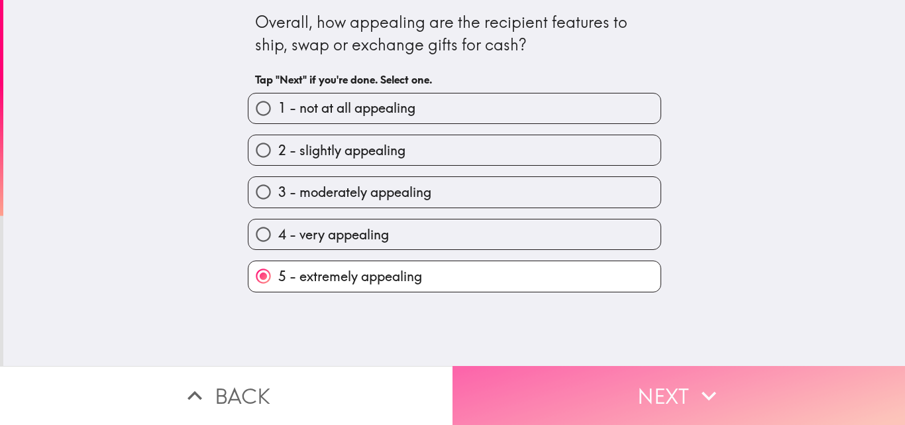
click at [626, 392] on button "Next" at bounding box center [679, 395] width 453 height 59
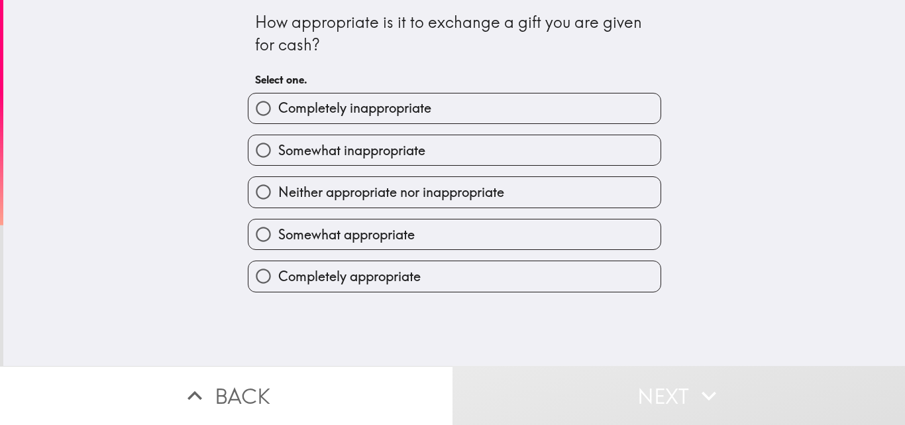
click at [349, 272] on span "Completely appropriate" at bounding box center [349, 276] width 142 height 19
click at [278, 272] on input "Completely appropriate" at bounding box center [264, 276] width 30 height 30
radio input "true"
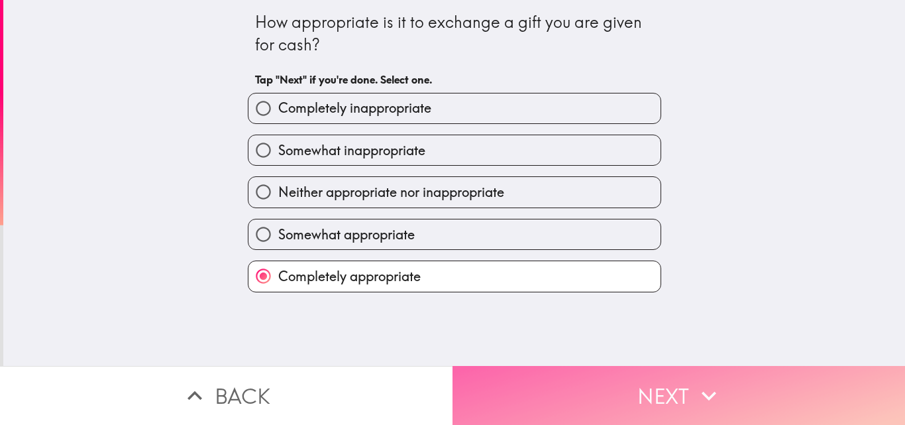
click at [608, 398] on button "Next" at bounding box center [679, 395] width 453 height 59
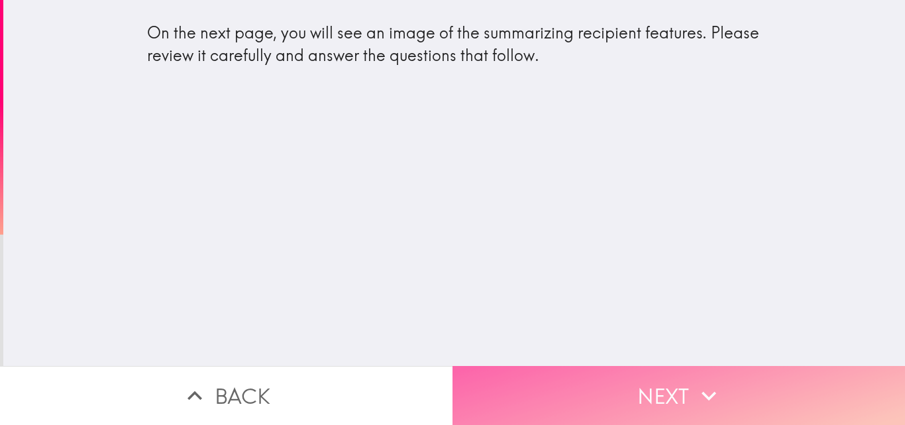
click at [602, 382] on button "Next" at bounding box center [679, 395] width 453 height 59
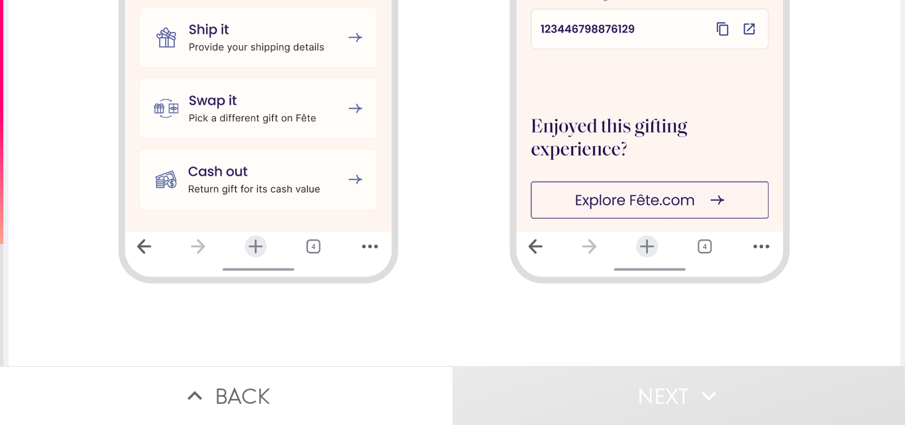
scroll to position [1094, 0]
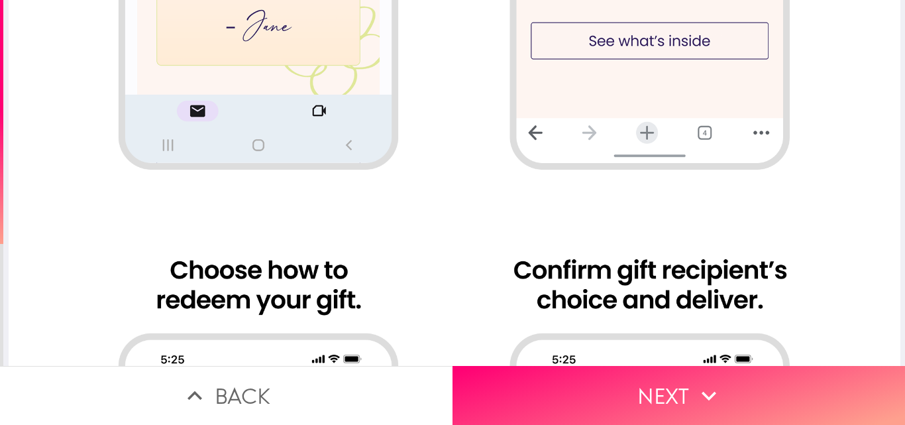
scroll to position [431, 0]
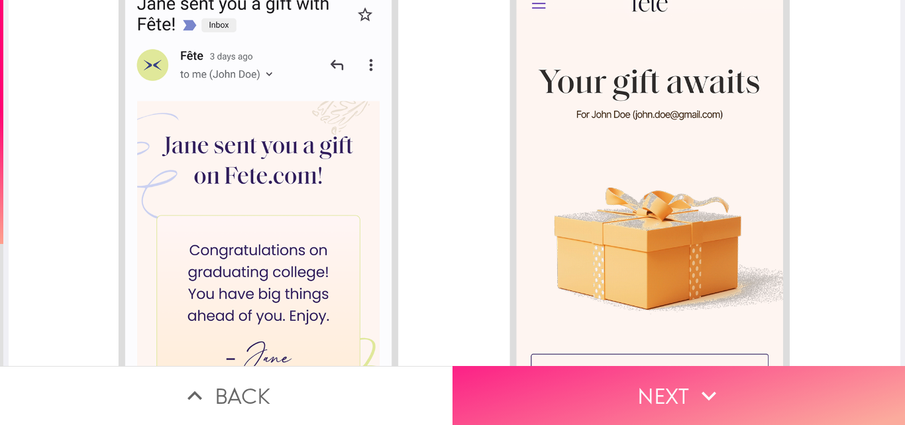
click at [654, 393] on button "Next" at bounding box center [679, 395] width 453 height 59
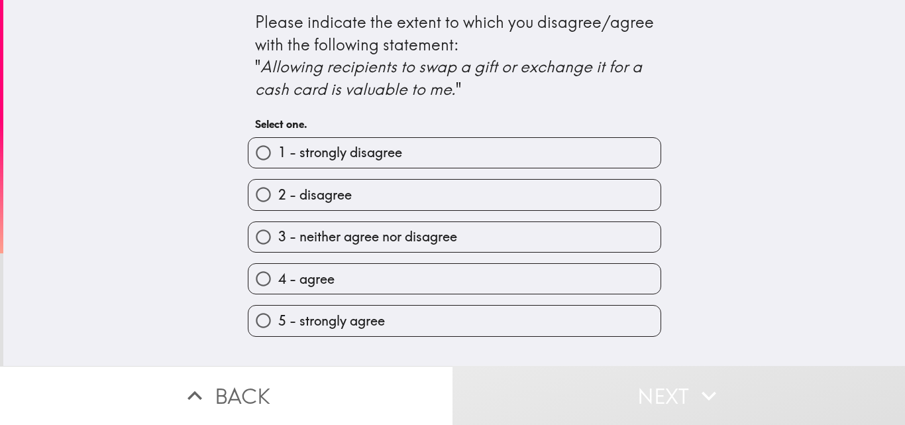
click at [292, 284] on span "4 - agree" at bounding box center [306, 279] width 56 height 19
click at [278, 284] on input "4 - agree" at bounding box center [264, 279] width 30 height 30
radio input "true"
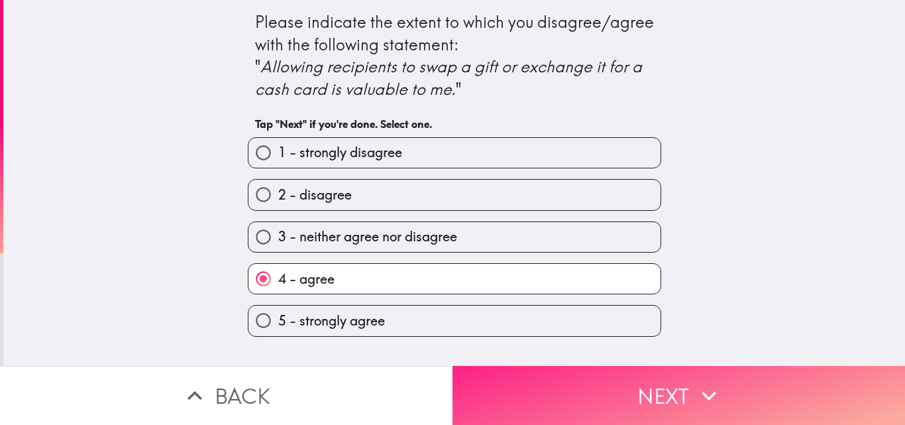
click at [601, 384] on button "Next" at bounding box center [679, 395] width 453 height 59
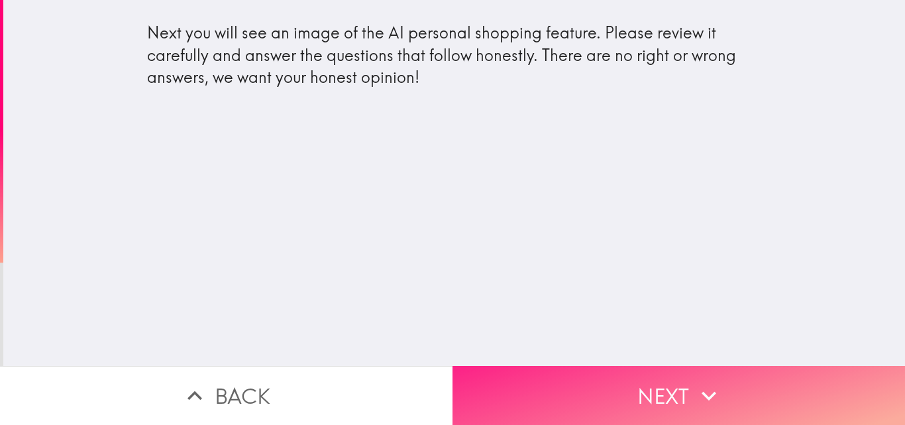
click at [587, 378] on button "Next" at bounding box center [679, 395] width 453 height 59
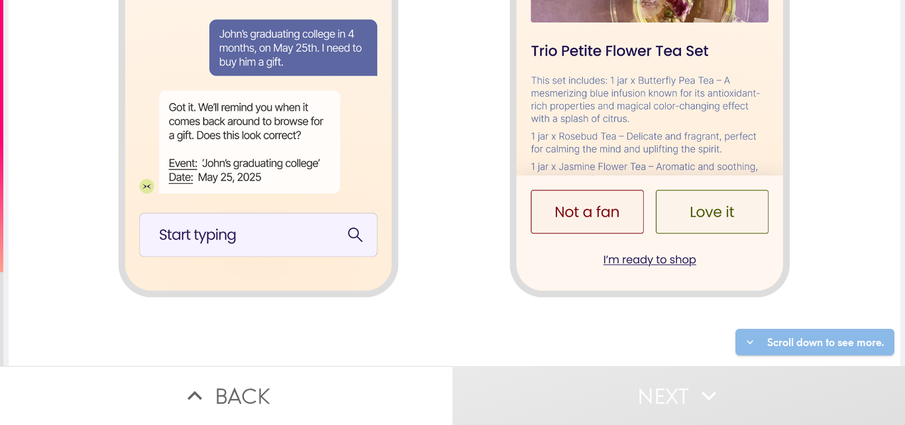
scroll to position [1425, 0]
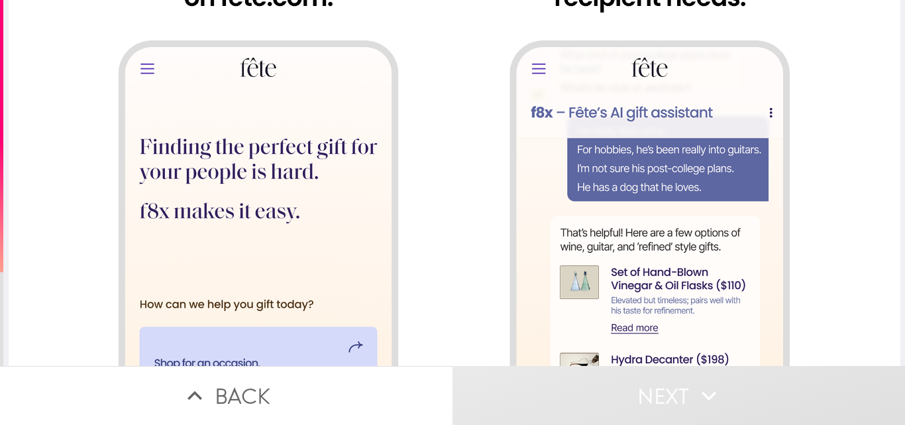
scroll to position [166, 0]
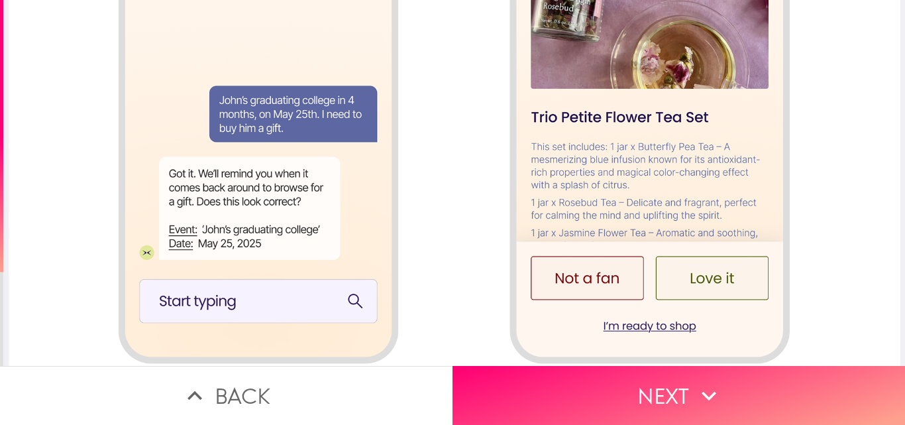
scroll to position [1425, 0]
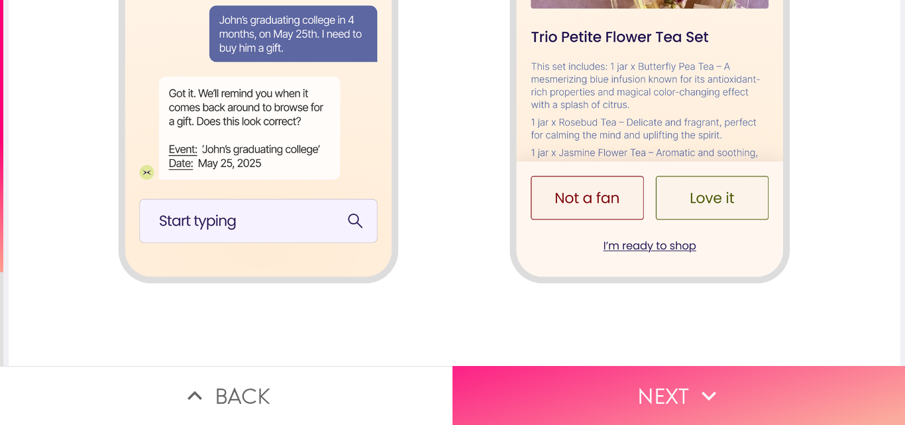
click at [636, 388] on button "Next" at bounding box center [679, 395] width 453 height 59
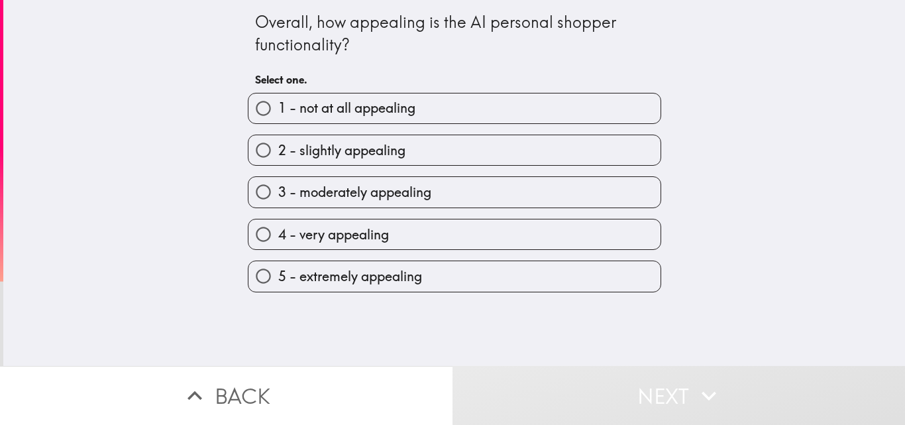
click at [341, 272] on span "5 - extremely appealing" at bounding box center [350, 276] width 144 height 19
click at [278, 272] on input "5 - extremely appealing" at bounding box center [264, 276] width 30 height 30
radio input "true"
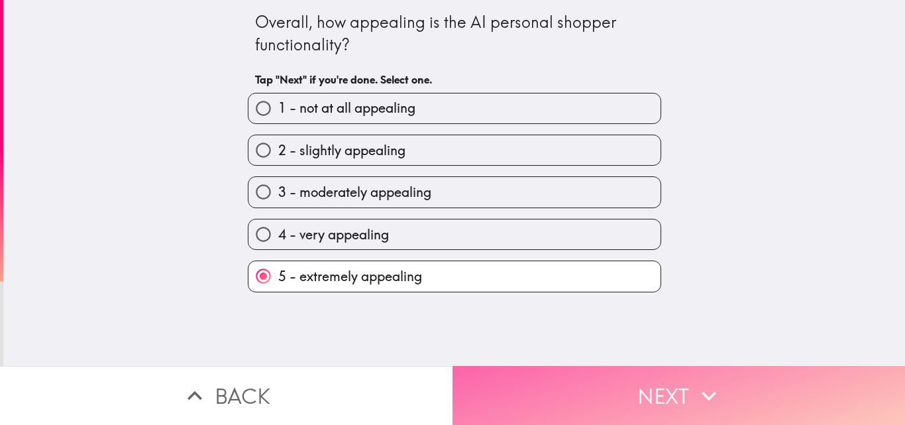
click at [596, 388] on button "Next" at bounding box center [679, 395] width 453 height 59
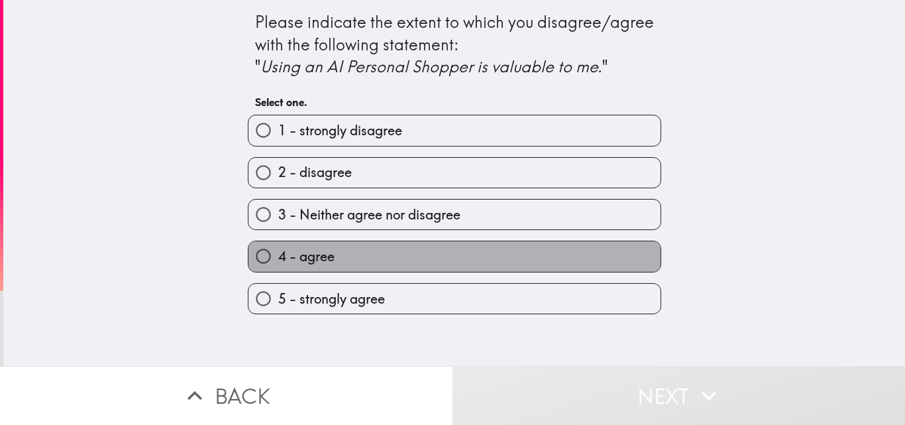
click at [336, 263] on label "4 - agree" at bounding box center [455, 256] width 412 height 30
click at [278, 263] on input "4 - agree" at bounding box center [264, 256] width 30 height 30
radio input "true"
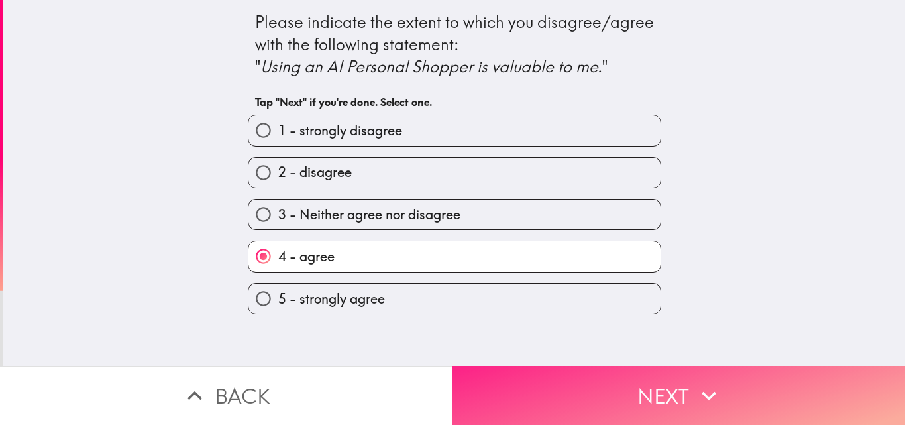
click at [642, 398] on button "Next" at bounding box center [679, 395] width 453 height 59
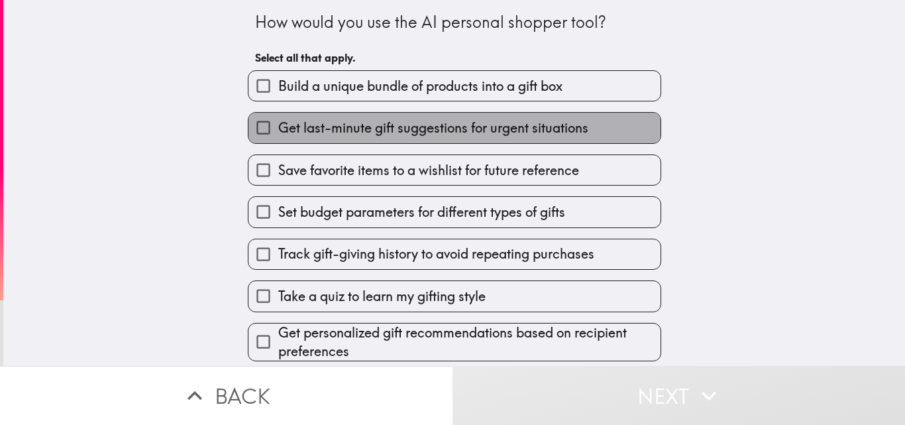
click at [320, 123] on span "Get last-minute gift suggestions for urgent situations" at bounding box center [433, 128] width 310 height 19
click at [278, 123] on input "Get last-minute gift suggestions for urgent situations" at bounding box center [264, 128] width 30 height 30
checkbox input "true"
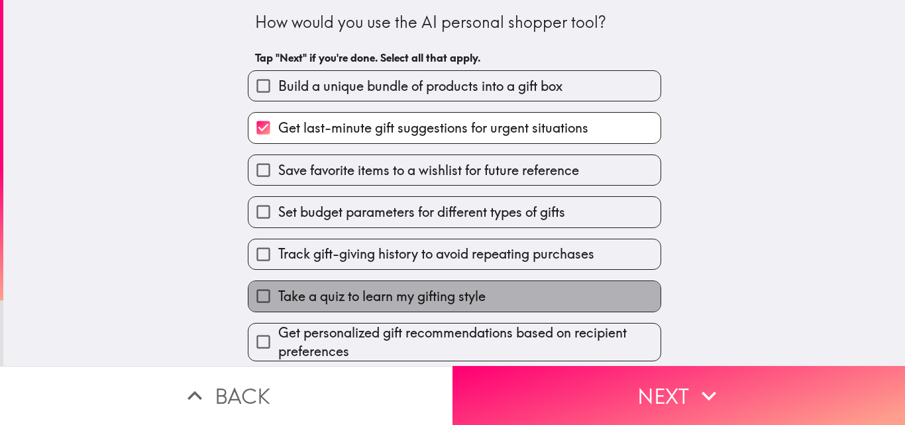
click at [337, 294] on span "Take a quiz to learn my gifting style" at bounding box center [381, 296] width 207 height 19
click at [278, 294] on input "Take a quiz to learn my gifting style" at bounding box center [264, 296] width 30 height 30
checkbox input "true"
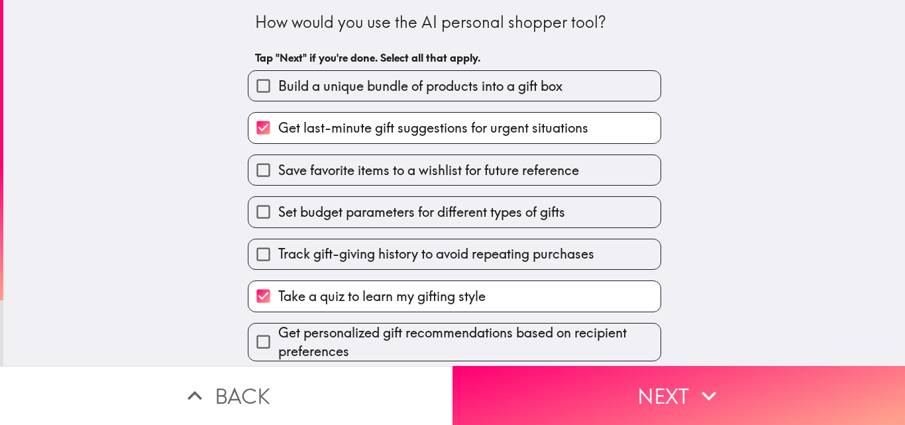
scroll to position [173, 0]
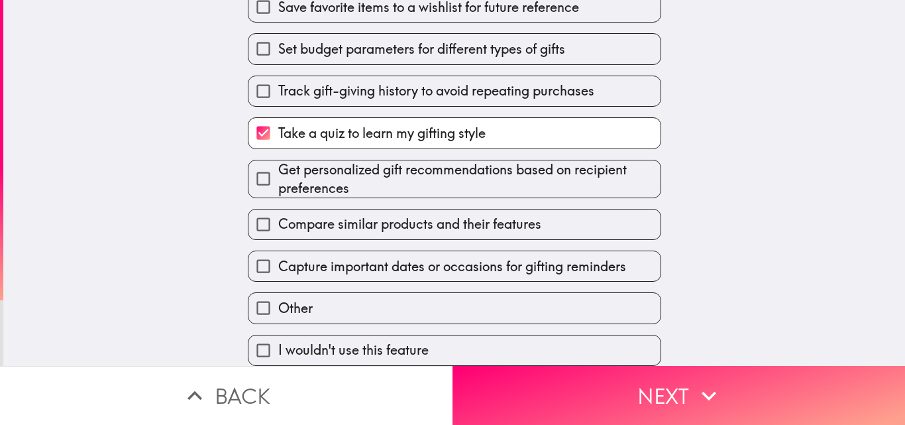
click at [400, 257] on span "Capture important dates or occasions for gifting reminders" at bounding box center [452, 266] width 348 height 19
click at [278, 257] on input "Capture important dates or occasions for gifting reminders" at bounding box center [264, 266] width 30 height 30
checkbox input "true"
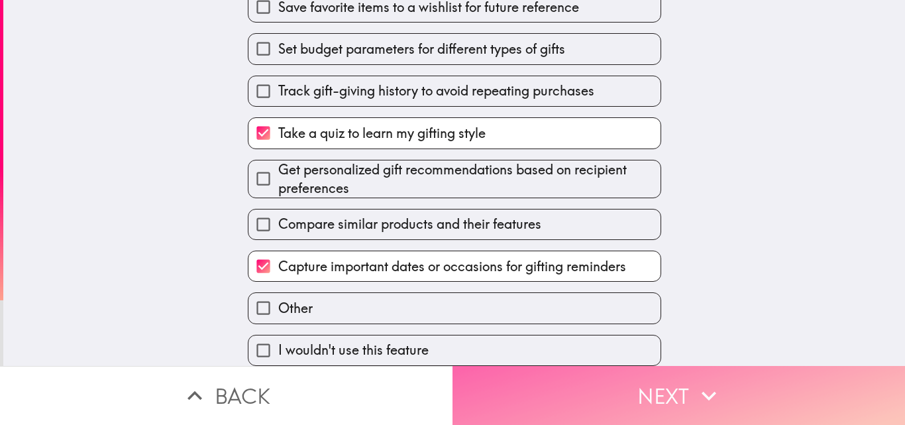
click at [643, 392] on button "Next" at bounding box center [679, 395] width 453 height 59
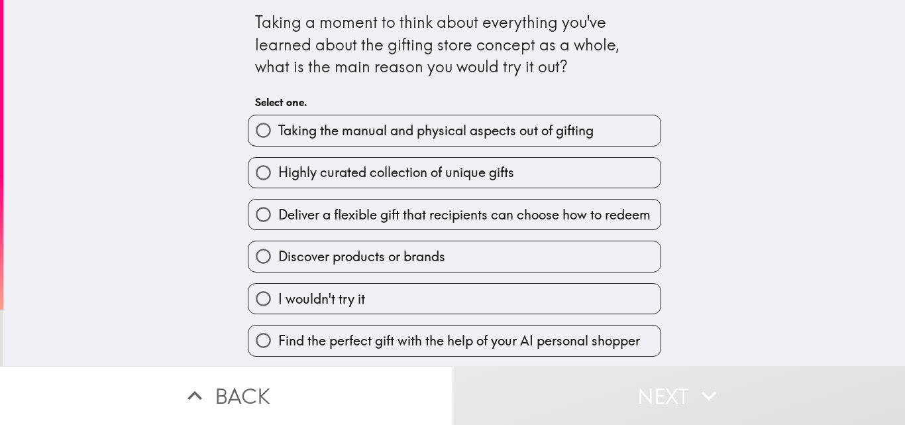
click at [343, 181] on span "Highly curated collection of unique gifts" at bounding box center [396, 172] width 236 height 19
click at [278, 181] on input "Highly curated collection of unique gifts" at bounding box center [264, 173] width 30 height 30
radio input "true"
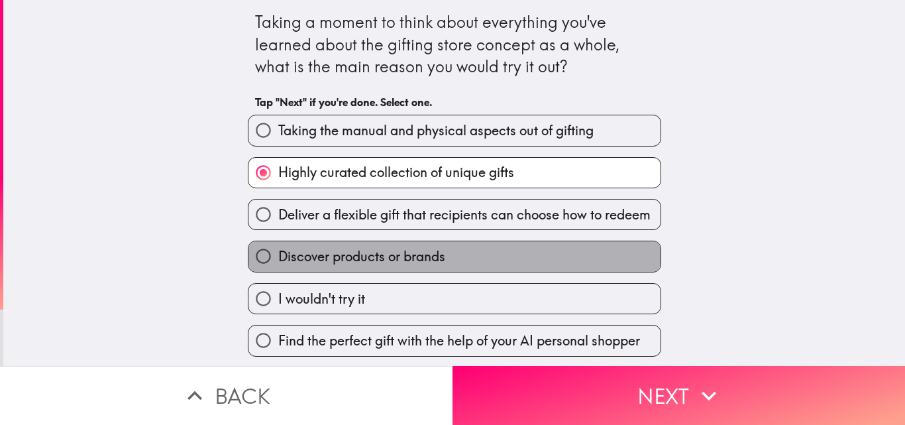
click at [417, 257] on span "Discover products or brands" at bounding box center [361, 256] width 167 height 19
click at [278, 257] on input "Discover products or brands" at bounding box center [264, 256] width 30 height 30
radio input "true"
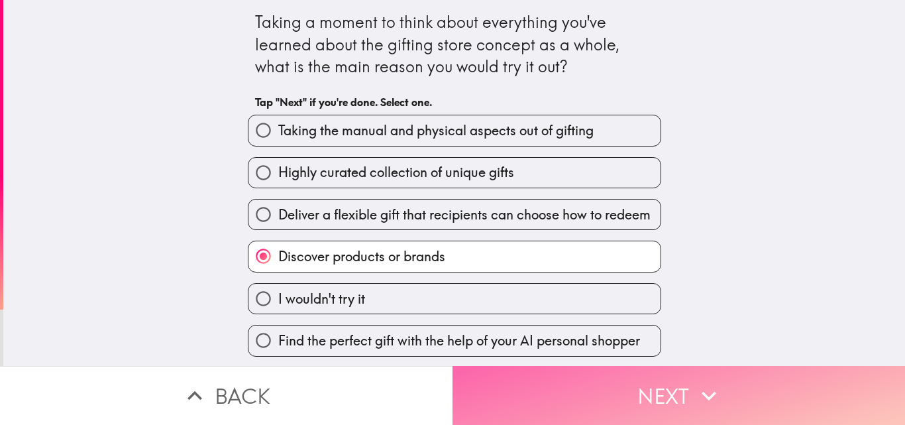
click at [611, 395] on button "Next" at bounding box center [679, 395] width 453 height 59
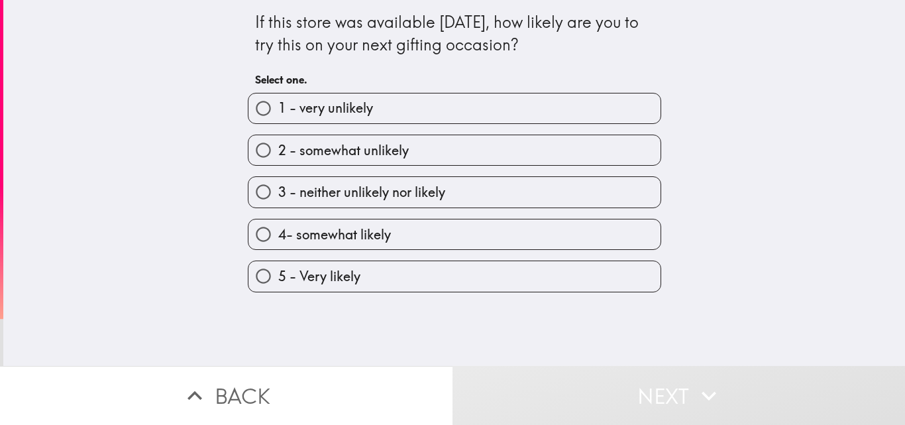
click at [338, 274] on span "5 - Very likely" at bounding box center [319, 276] width 82 height 19
click at [278, 274] on input "5 - Very likely" at bounding box center [264, 276] width 30 height 30
radio input "true"
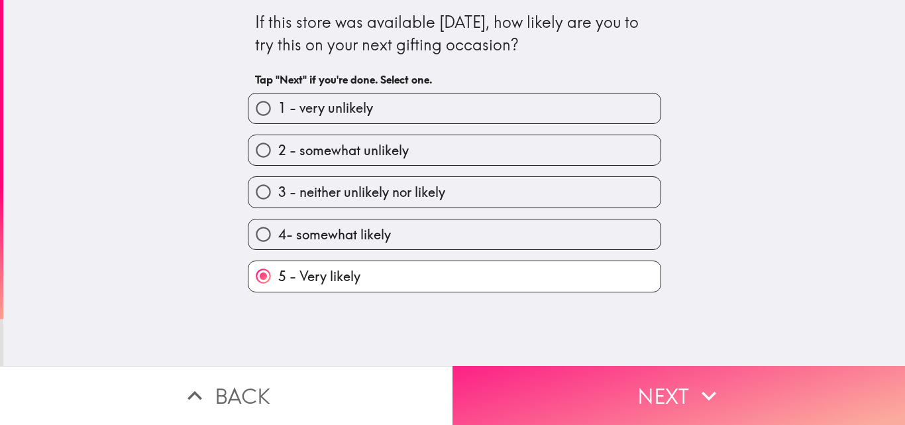
click at [675, 382] on button "Next" at bounding box center [679, 395] width 453 height 59
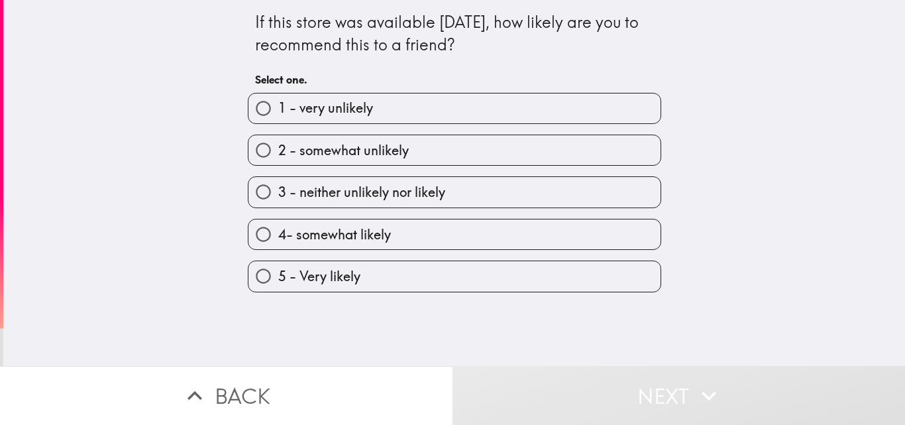
click at [363, 270] on label "5 - Very likely" at bounding box center [455, 276] width 412 height 30
click at [278, 270] on input "5 - Very likely" at bounding box center [264, 276] width 30 height 30
radio input "true"
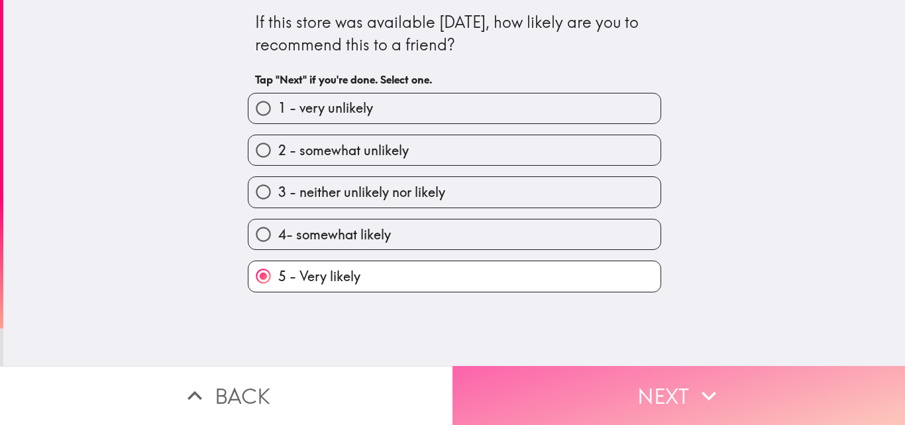
click at [632, 381] on button "Next" at bounding box center [679, 395] width 453 height 59
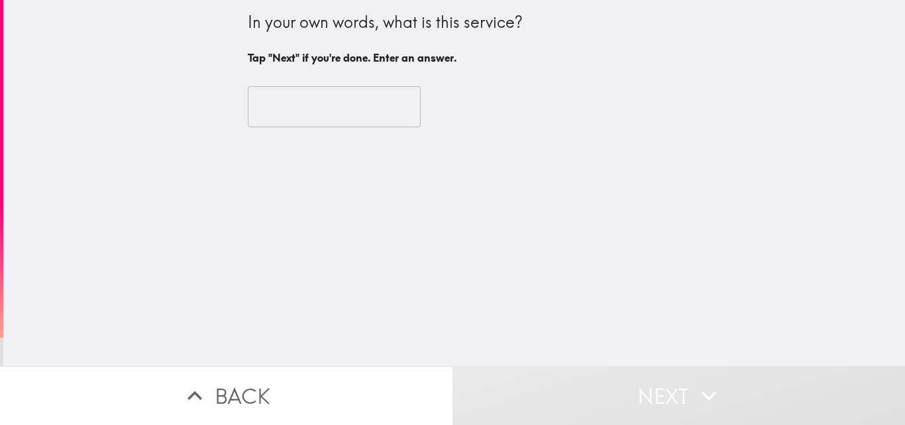
click at [298, 97] on input "text" at bounding box center [334, 106] width 173 height 41
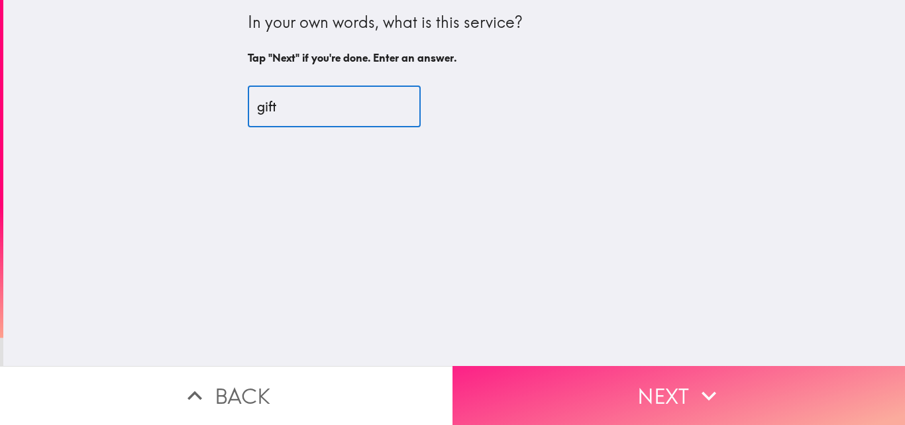
type input "gift"
click at [681, 380] on button "Next" at bounding box center [679, 395] width 453 height 59
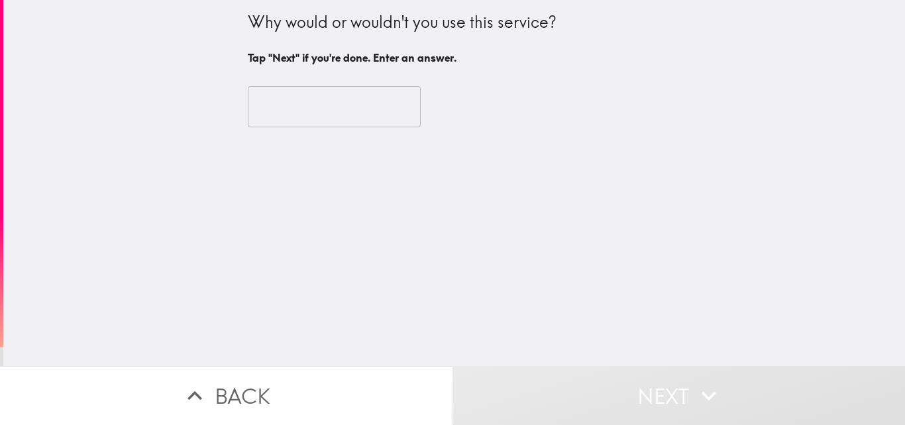
click at [312, 95] on input "text" at bounding box center [334, 106] width 173 height 41
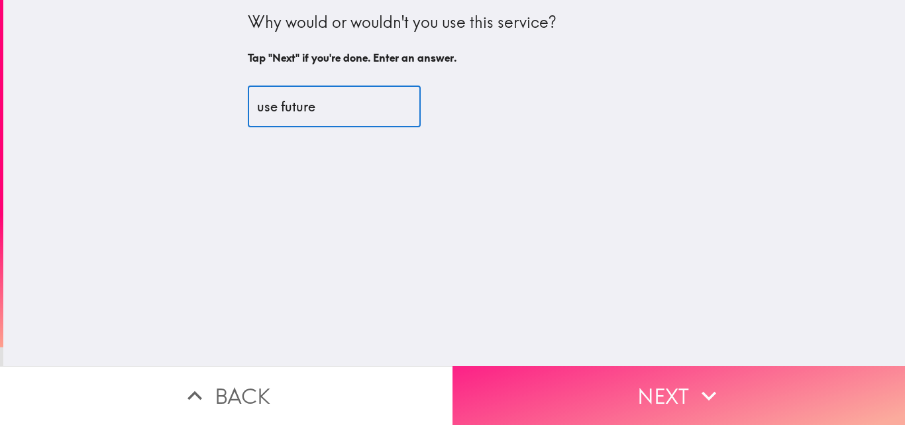
type input "use future"
click at [703, 391] on icon "button" at bounding box center [709, 395] width 15 height 9
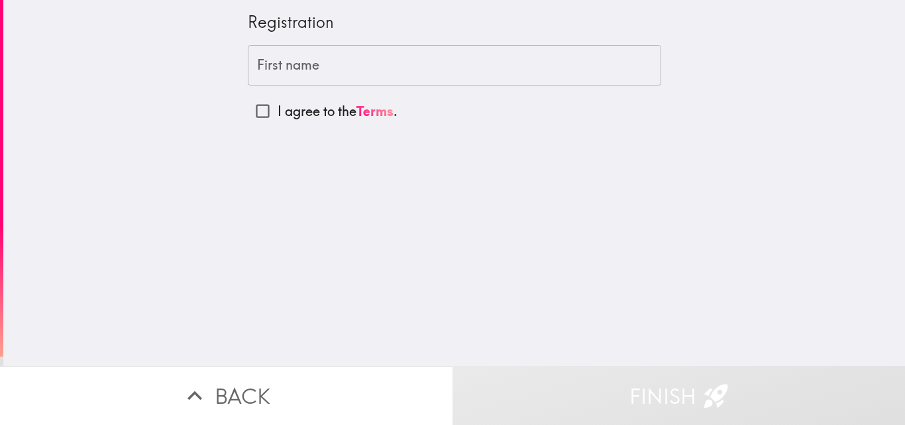
click at [296, 64] on input "First name" at bounding box center [455, 65] width 414 height 41
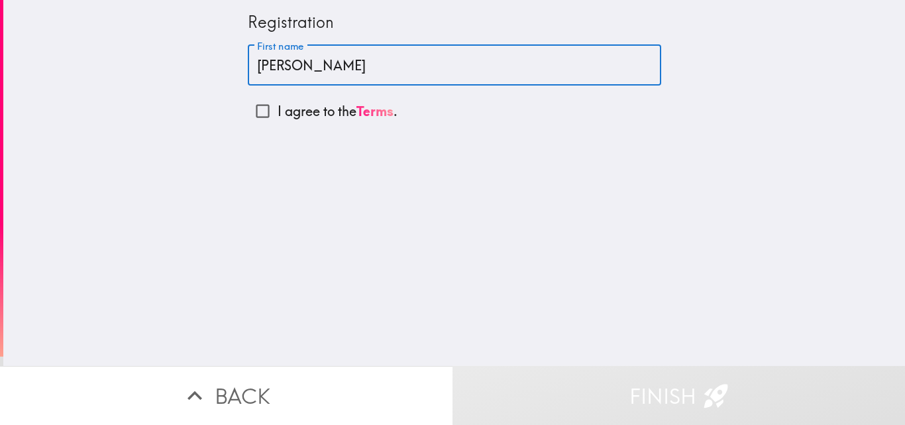
type input "[PERSON_NAME]"
click at [252, 111] on input "I agree to the Terms ." at bounding box center [263, 111] width 30 height 30
checkbox input "true"
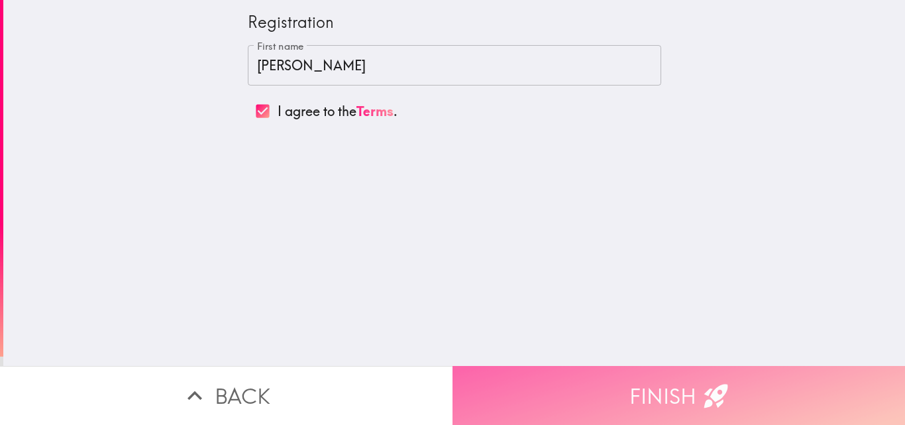
click at [636, 393] on button "Finish" at bounding box center [679, 395] width 453 height 59
